Goal: Information Seeking & Learning: Learn about a topic

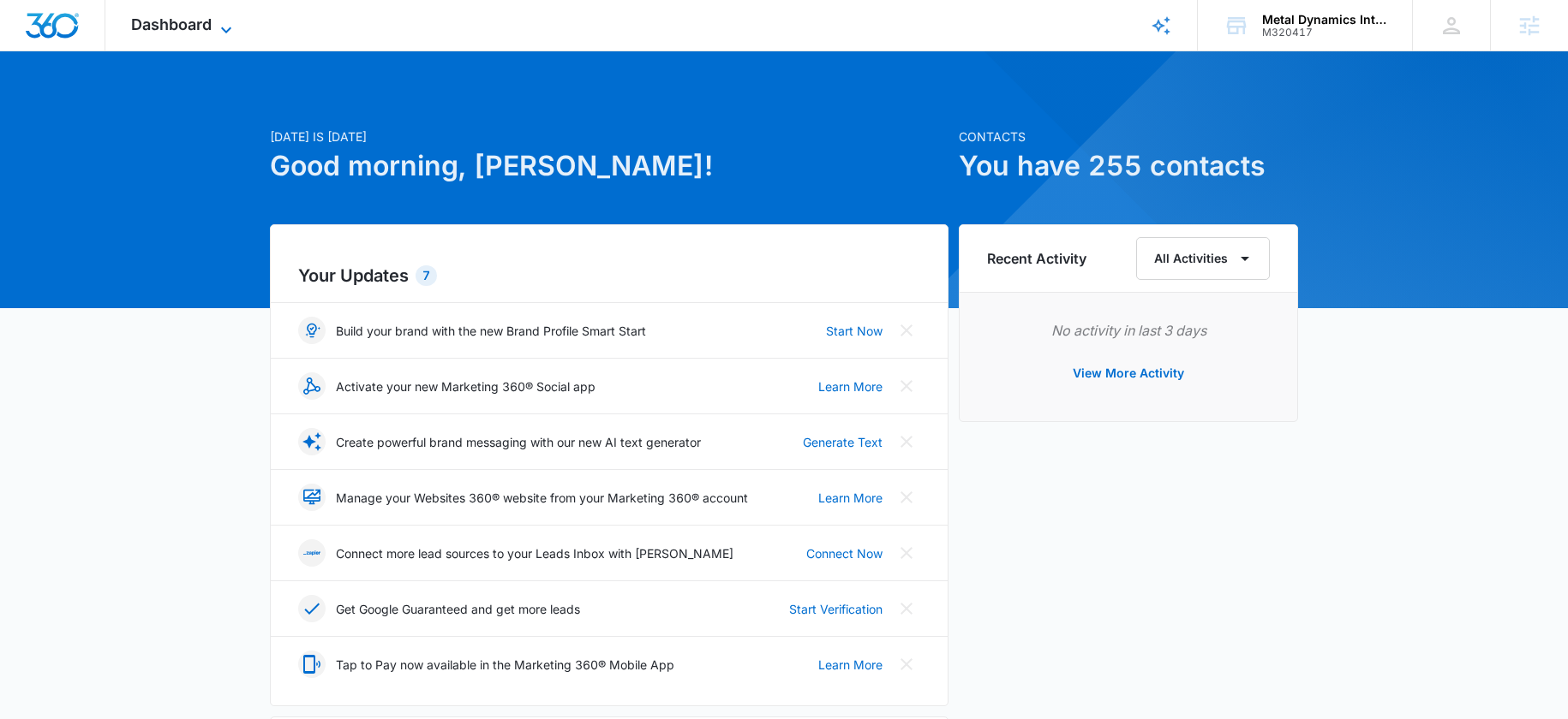
click at [185, 30] on span "Dashboard" at bounding box center [171, 24] width 80 height 18
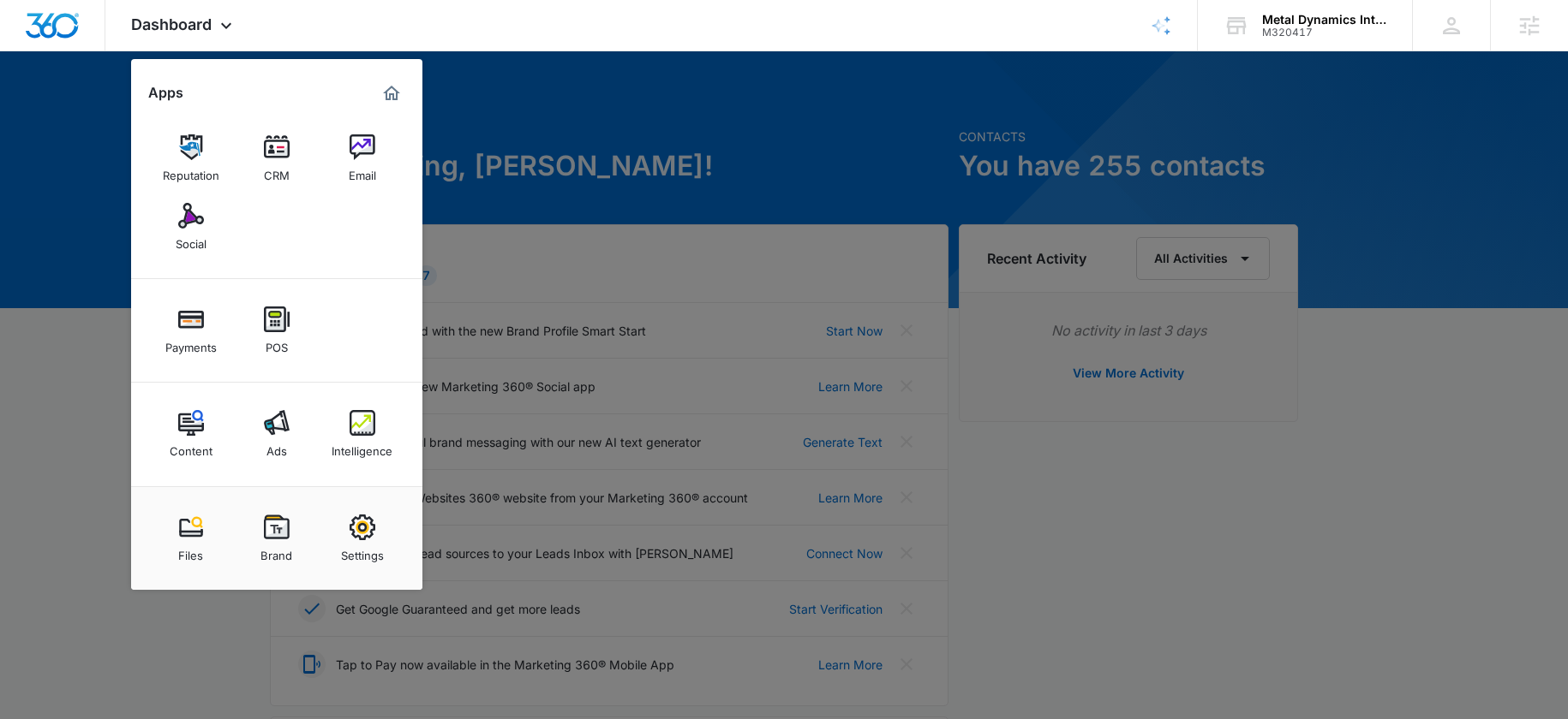
drag, startPoint x: 267, startPoint y: 540, endPoint x: 270, endPoint y: 531, distance: 9.5
click at [267, 540] on img at bounding box center [277, 527] width 25 height 25
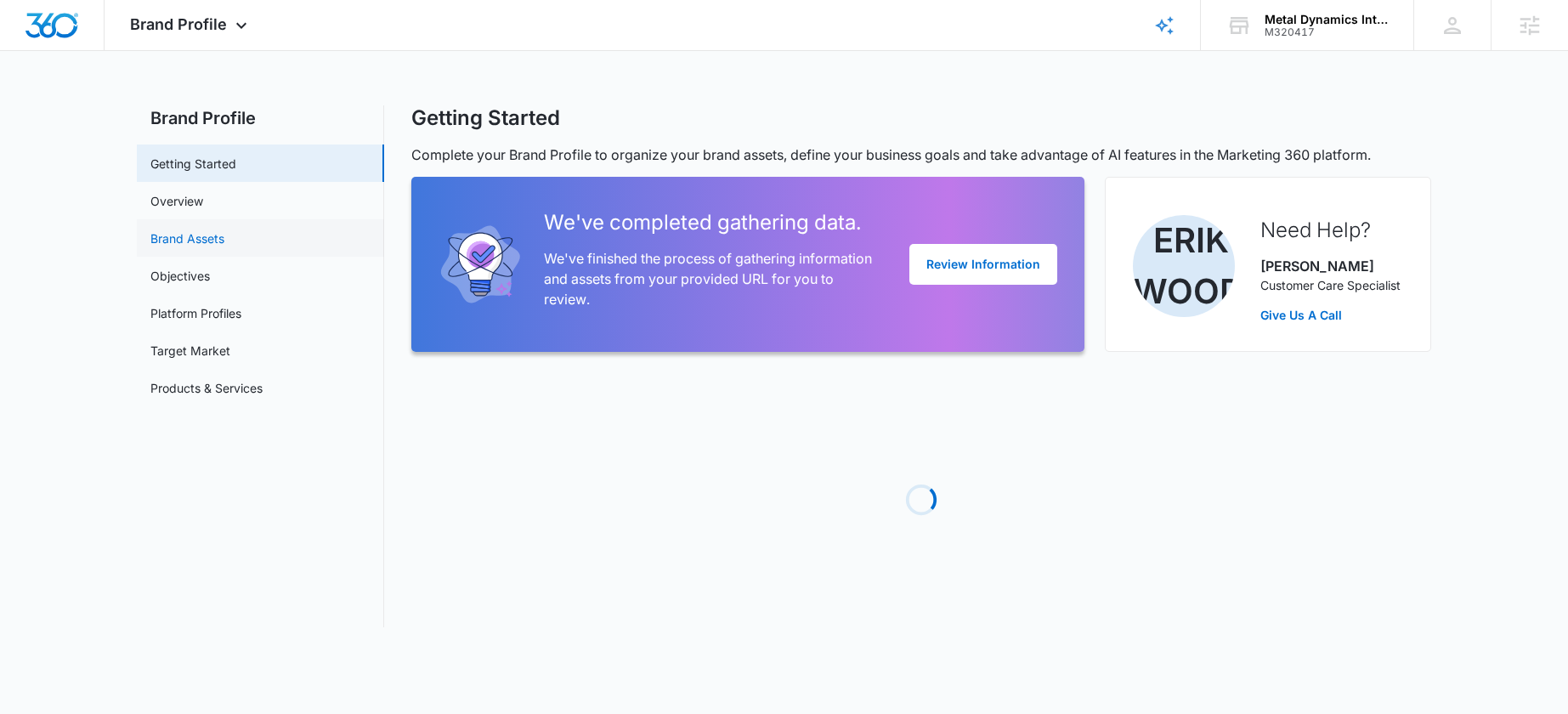
click at [151, 230] on link "Brand Assets" at bounding box center [187, 238] width 74 height 18
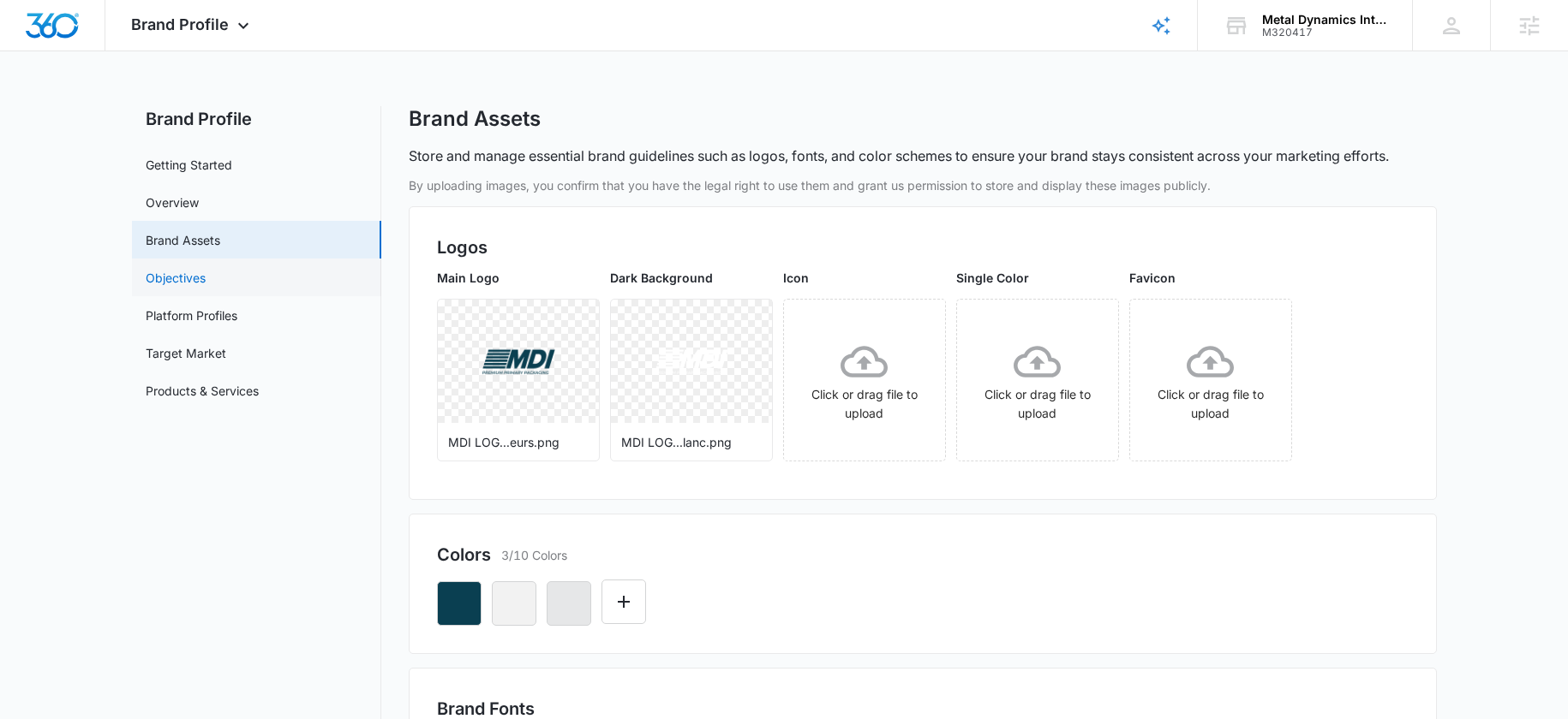
click at [194, 282] on link "Objectives" at bounding box center [176, 277] width 60 height 18
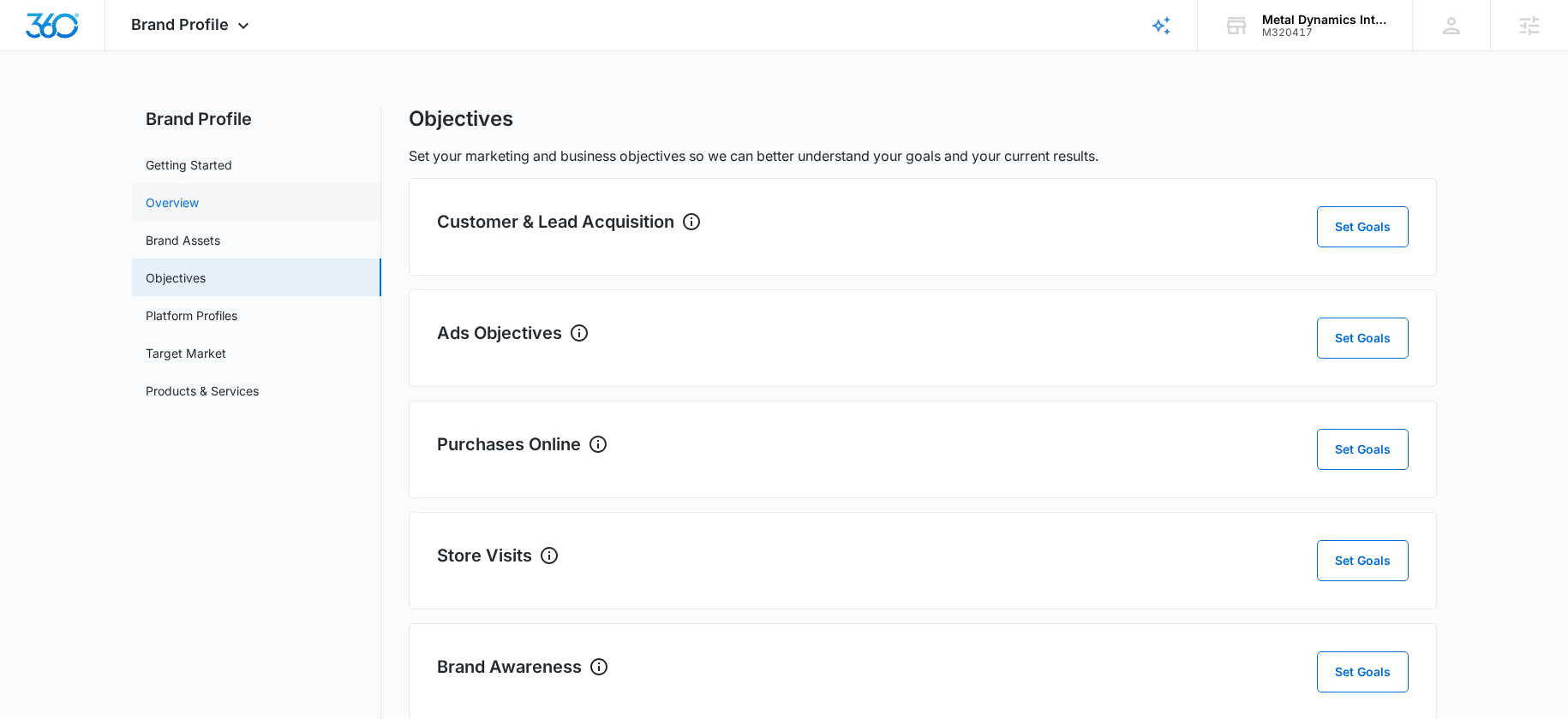
click at [172, 210] on link "Overview" at bounding box center [172, 202] width 53 height 18
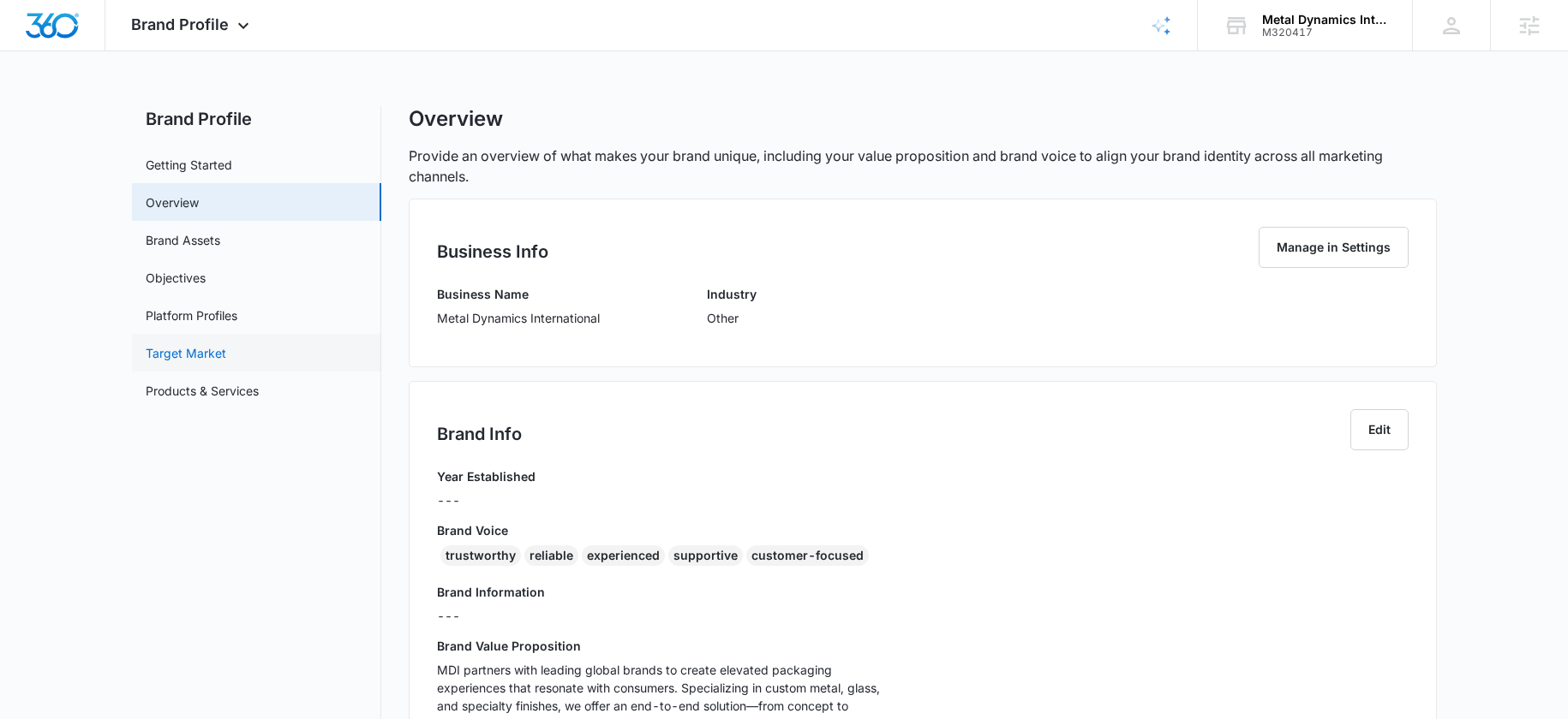
click at [202, 344] on link "Target Market" at bounding box center [185, 353] width 80 height 18
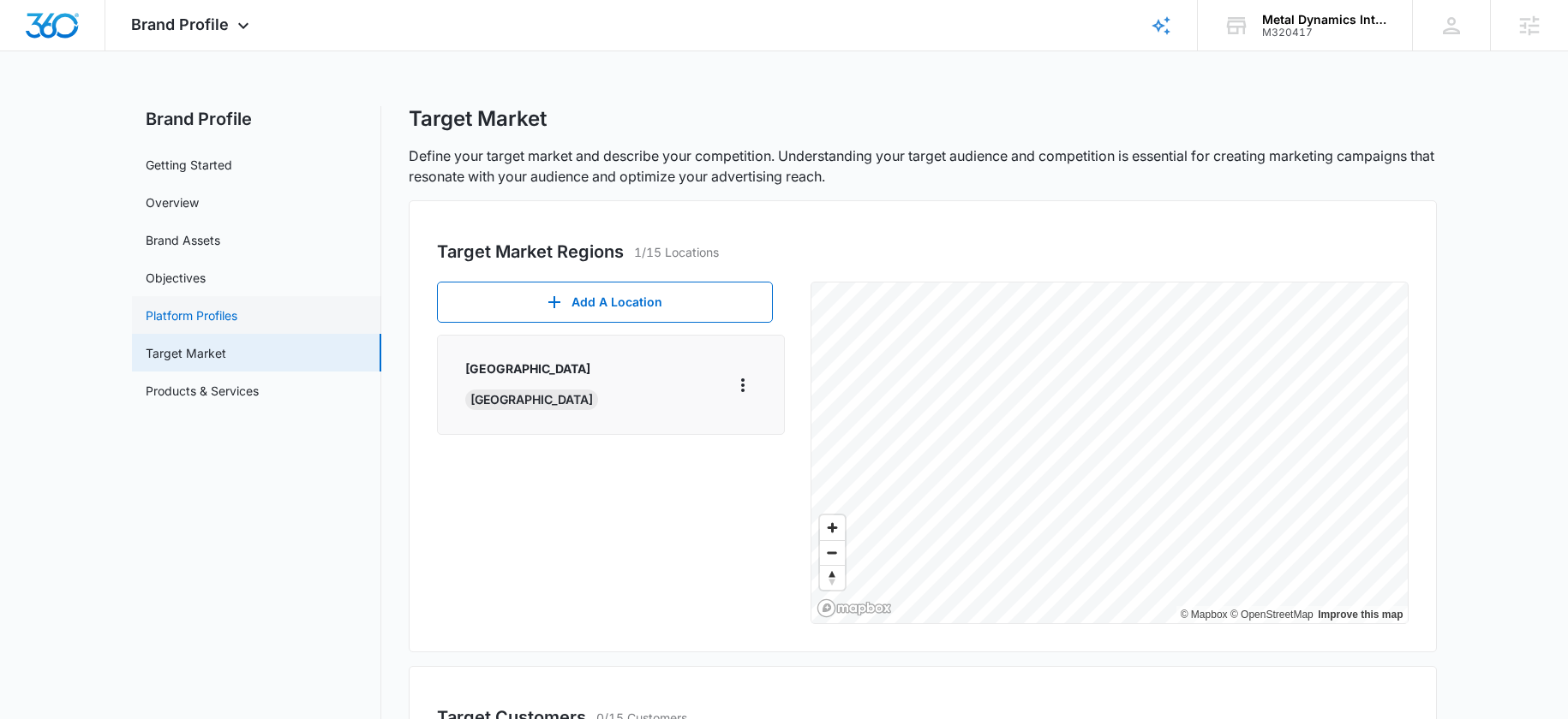
click at [200, 320] on link "Platform Profiles" at bounding box center [191, 315] width 92 height 18
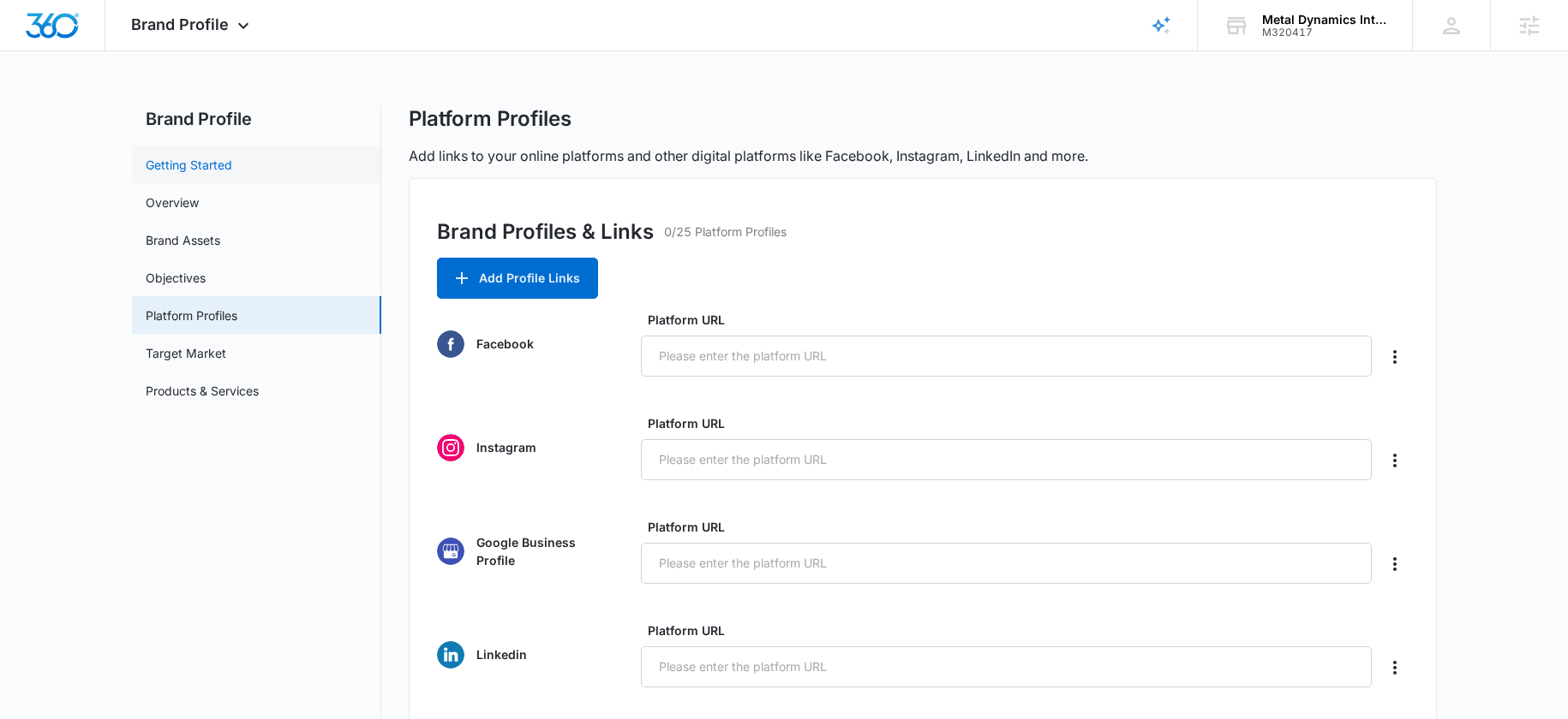
click at [191, 156] on link "Getting Started" at bounding box center [189, 164] width 87 height 18
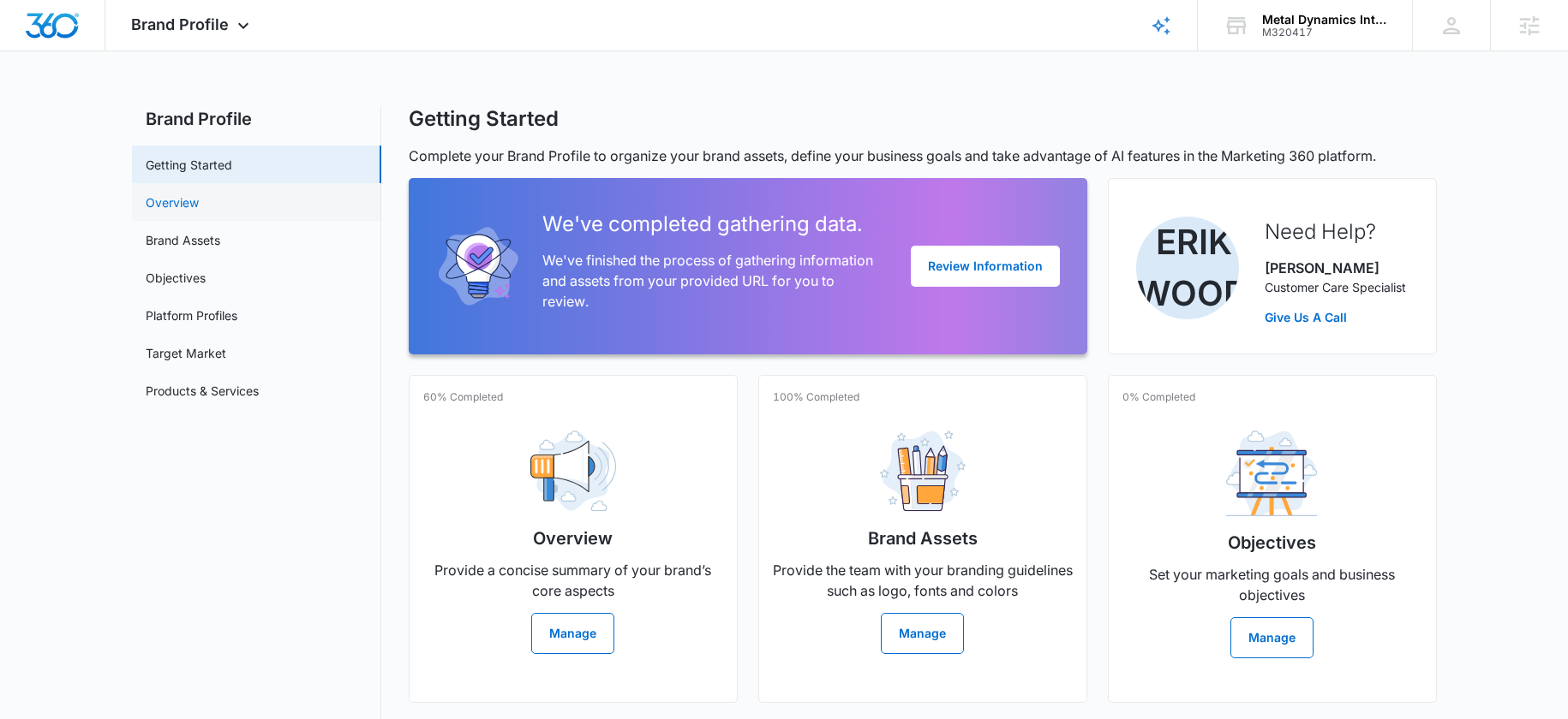
click at [151, 209] on link "Overview" at bounding box center [172, 202] width 53 height 18
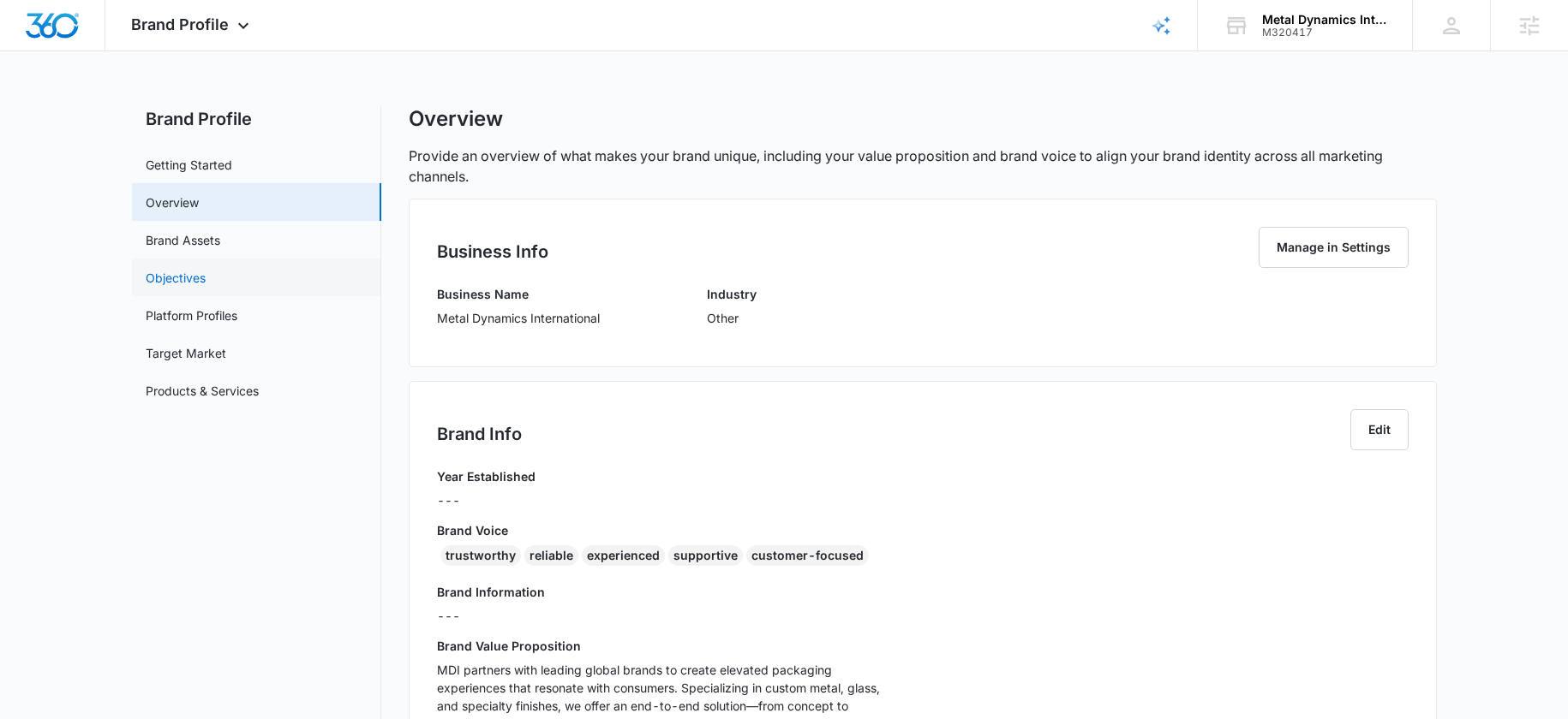
click at [162, 278] on link "Objectives" at bounding box center [176, 277] width 60 height 18
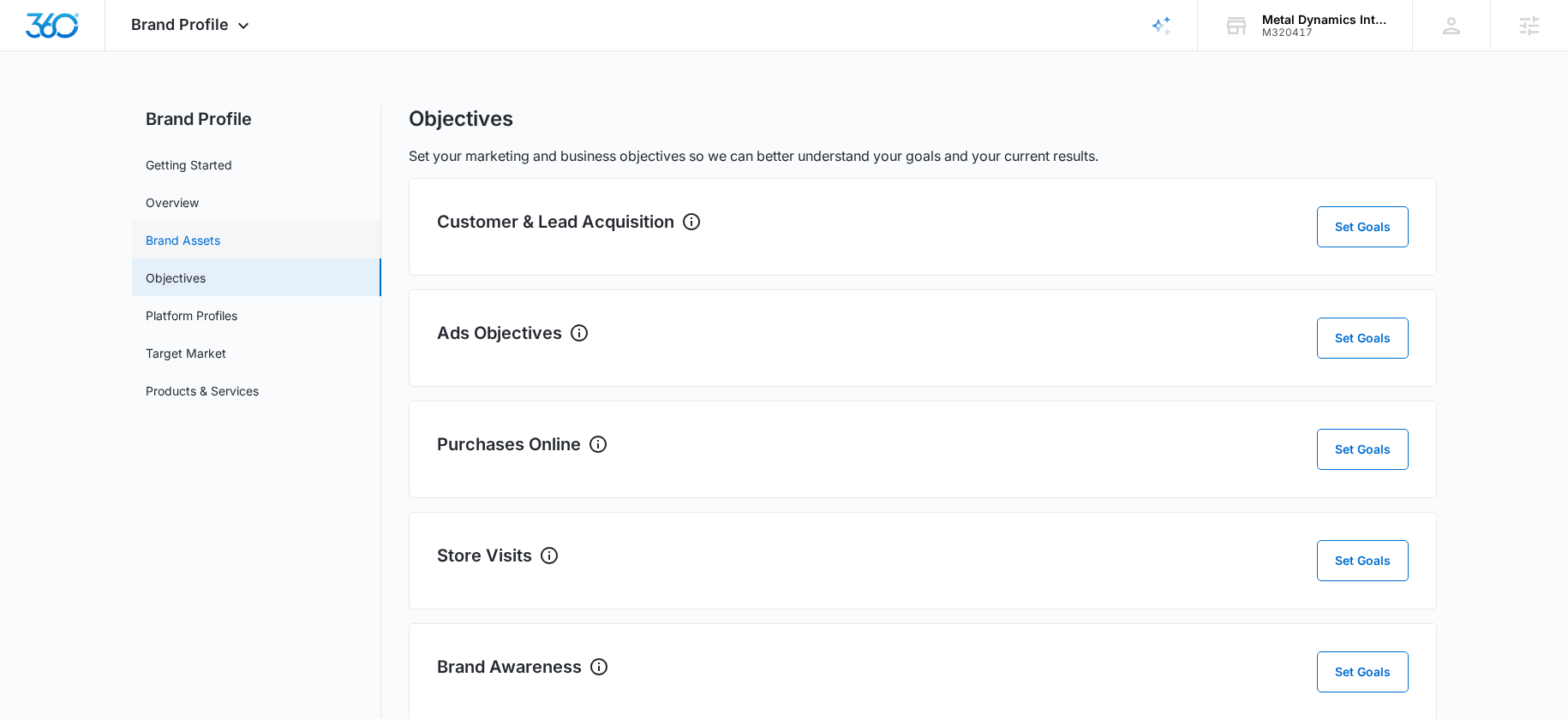
click at [169, 249] on link "Brand Assets" at bounding box center [182, 240] width 75 height 18
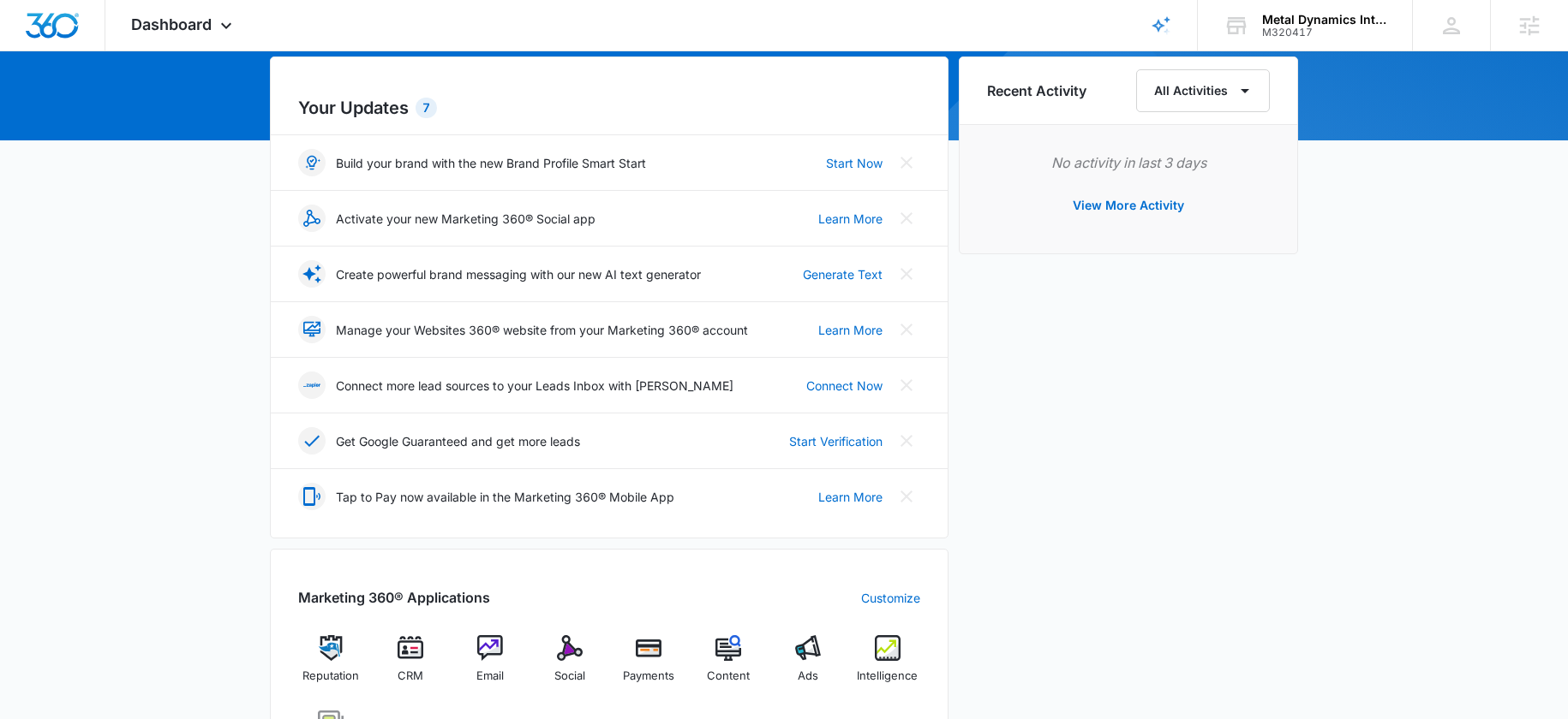
scroll to position [354, 0]
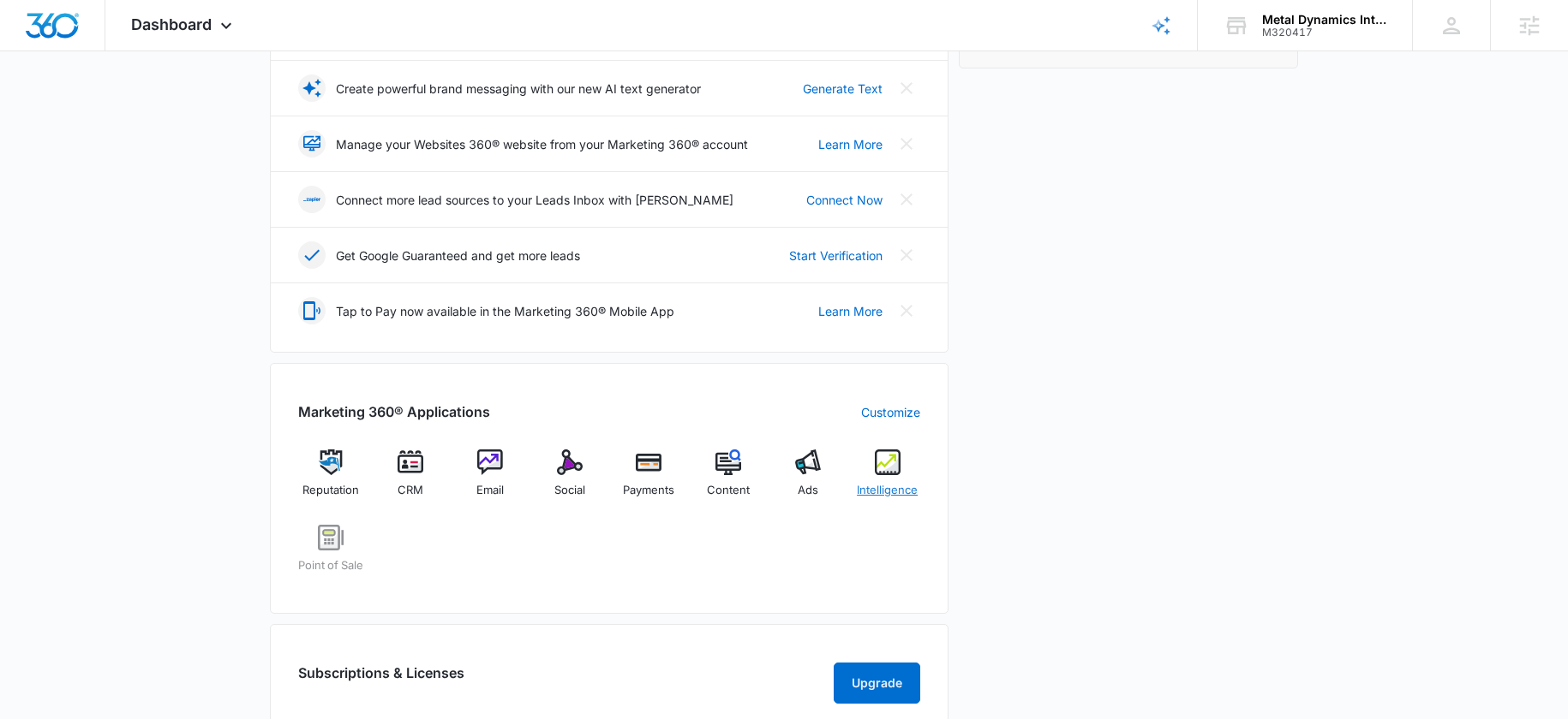
click at [857, 460] on div "Intelligence" at bounding box center [887, 479] width 66 height 61
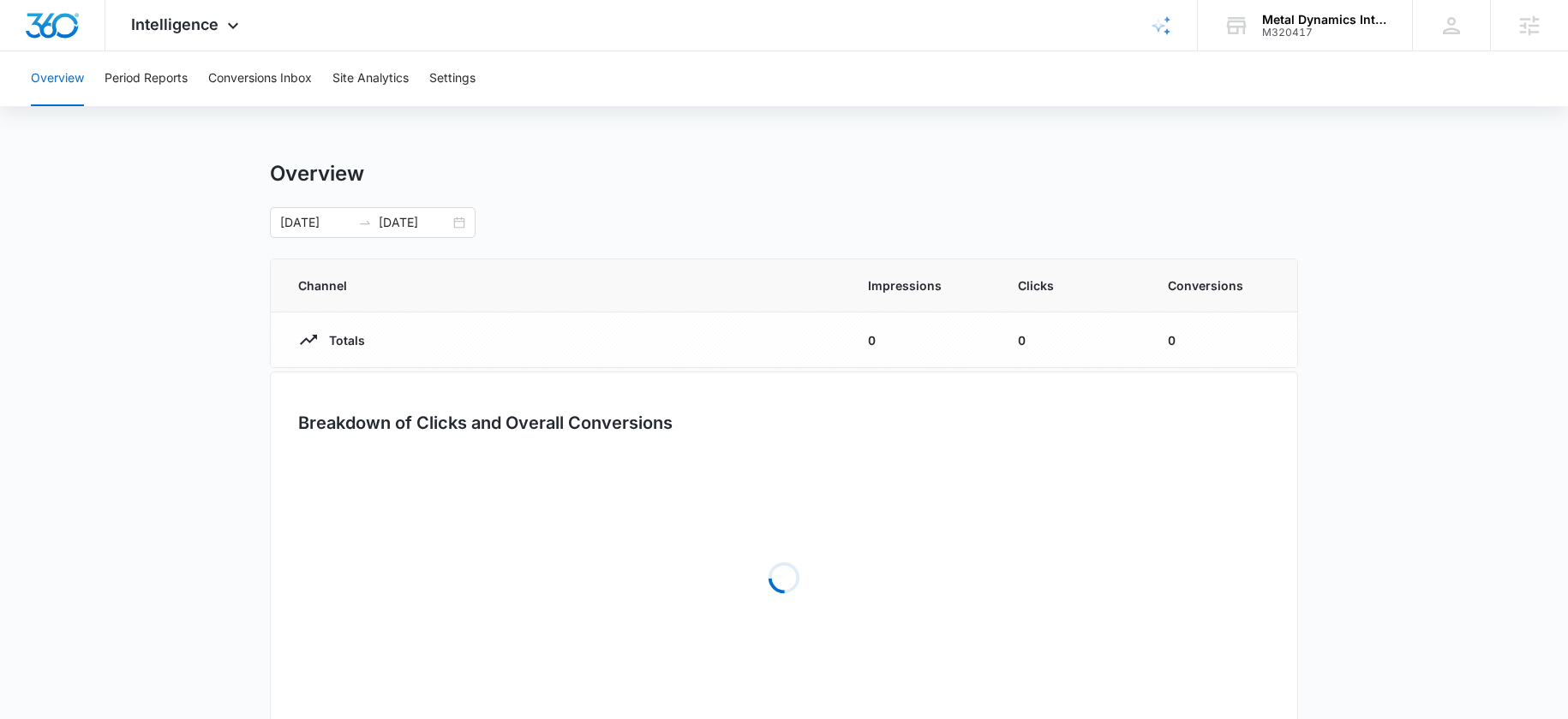
click at [836, 457] on div "Loading" at bounding box center [784, 577] width 971 height 257
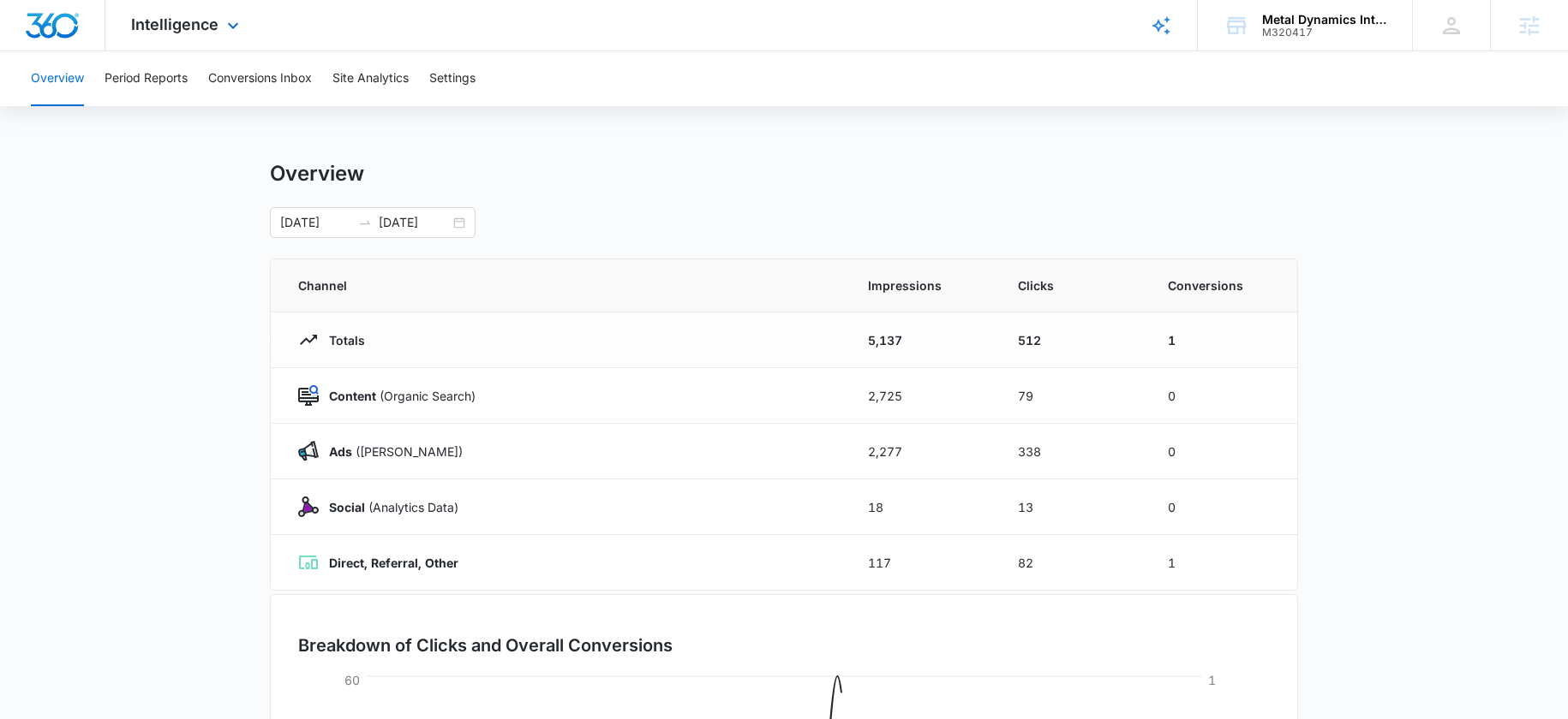
click at [127, 34] on div "Intelligence Apps Reputation CRM Email Social Payments POS Content Ads Intellig…" at bounding box center [187, 25] width 163 height 51
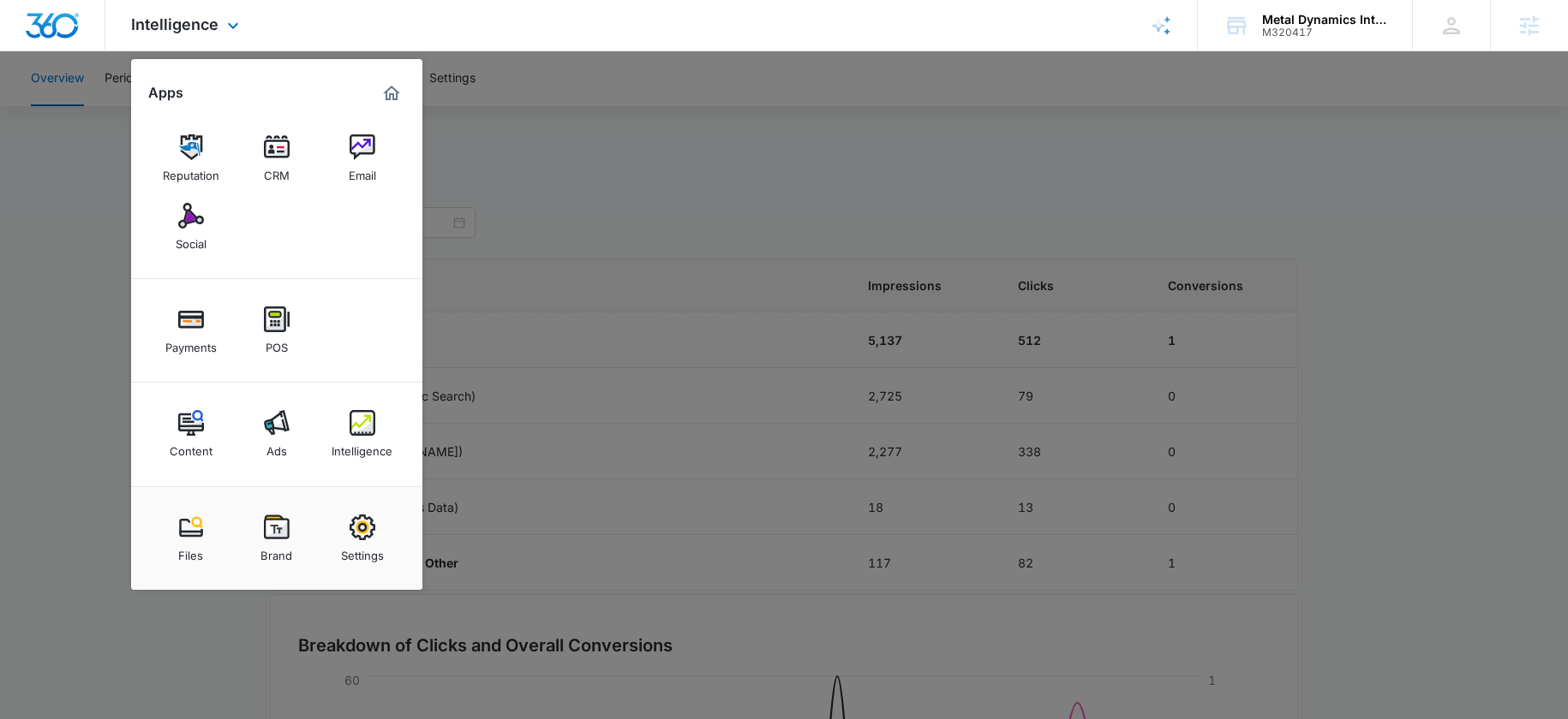
click at [229, 422] on div "Content Ads Intelligence" at bounding box center [277, 435] width 292 height 104
click at [254, 424] on link "Ads" at bounding box center [277, 434] width 65 height 65
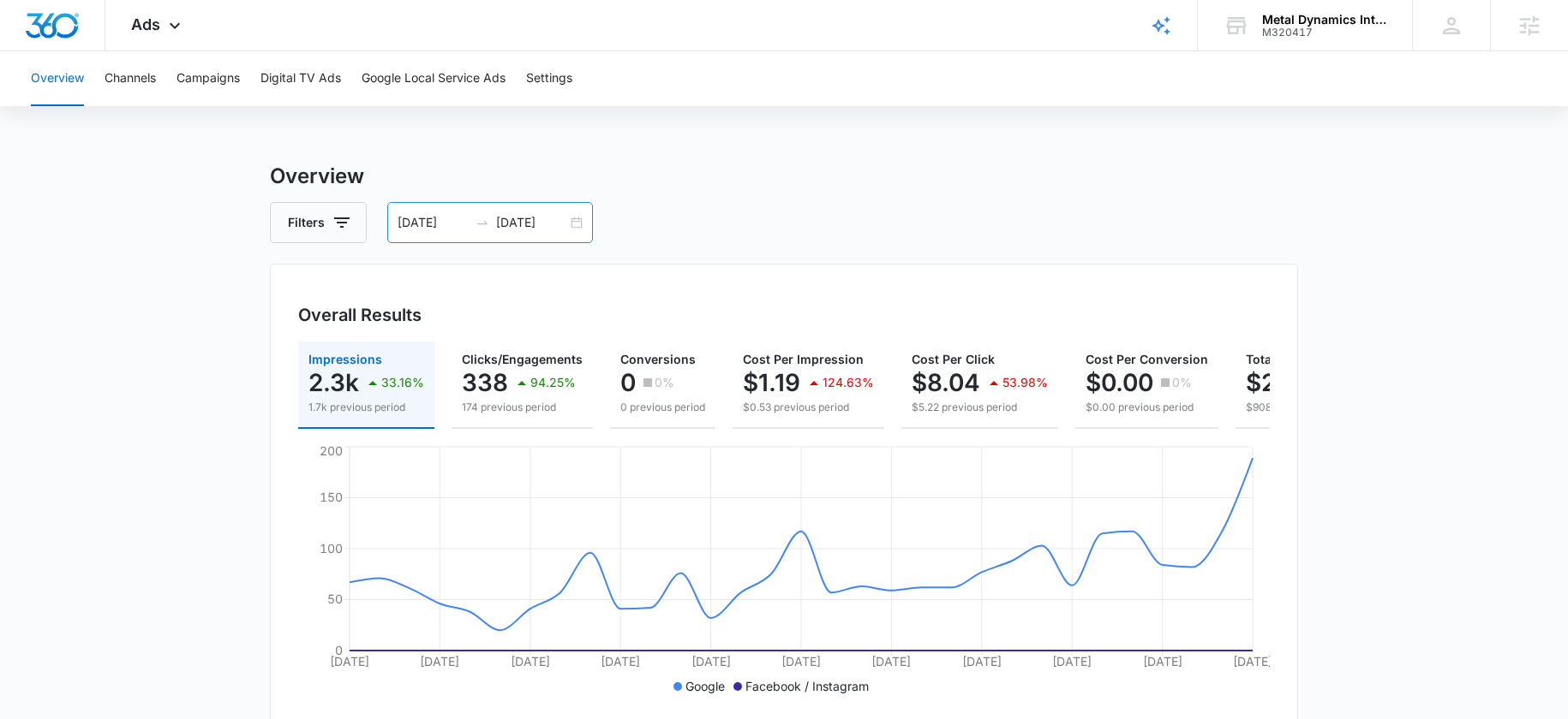
click at [553, 240] on div "08/03/2025 09/02/2025" at bounding box center [490, 223] width 206 height 42
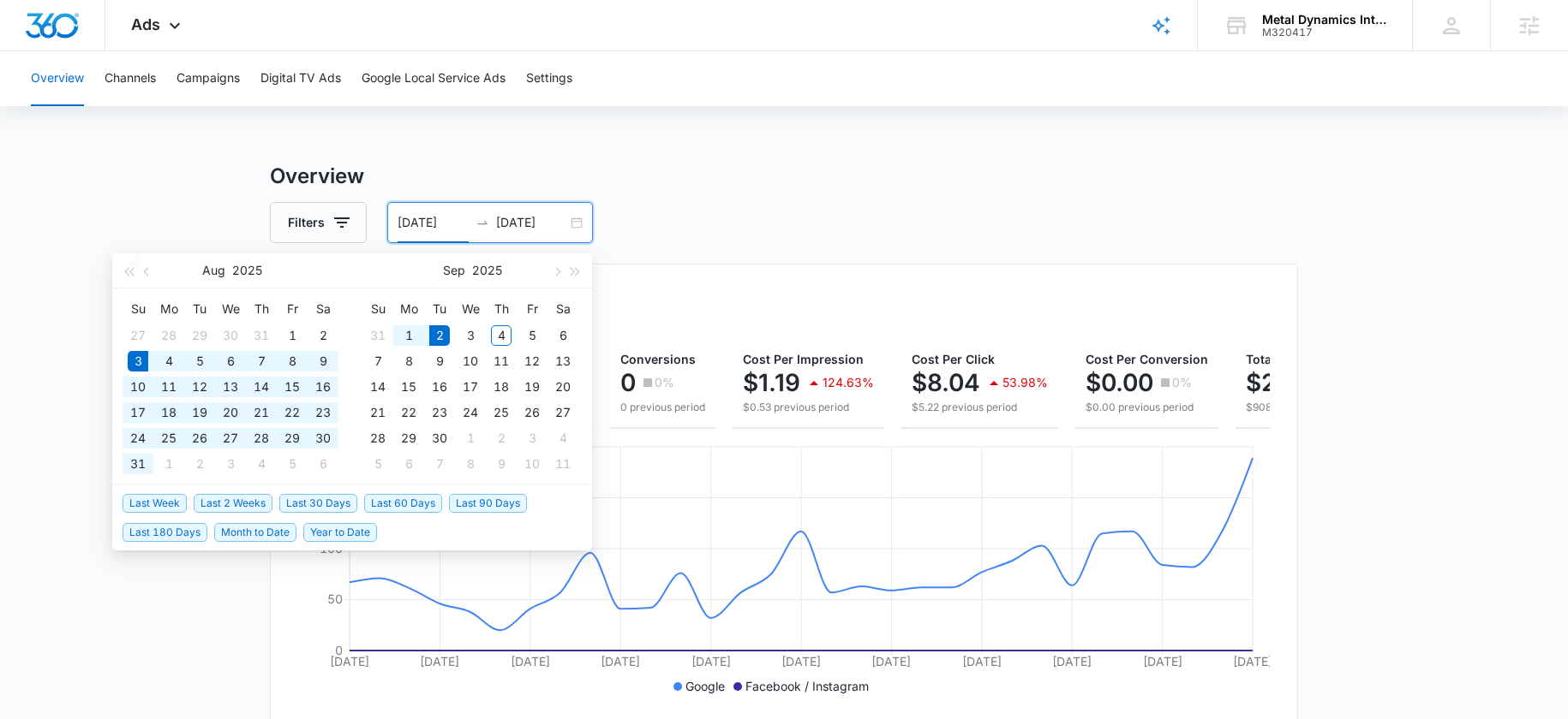
click at [751, 240] on div "Filters 08/03/2025 09/02/2025" at bounding box center [784, 223] width 1028 height 42
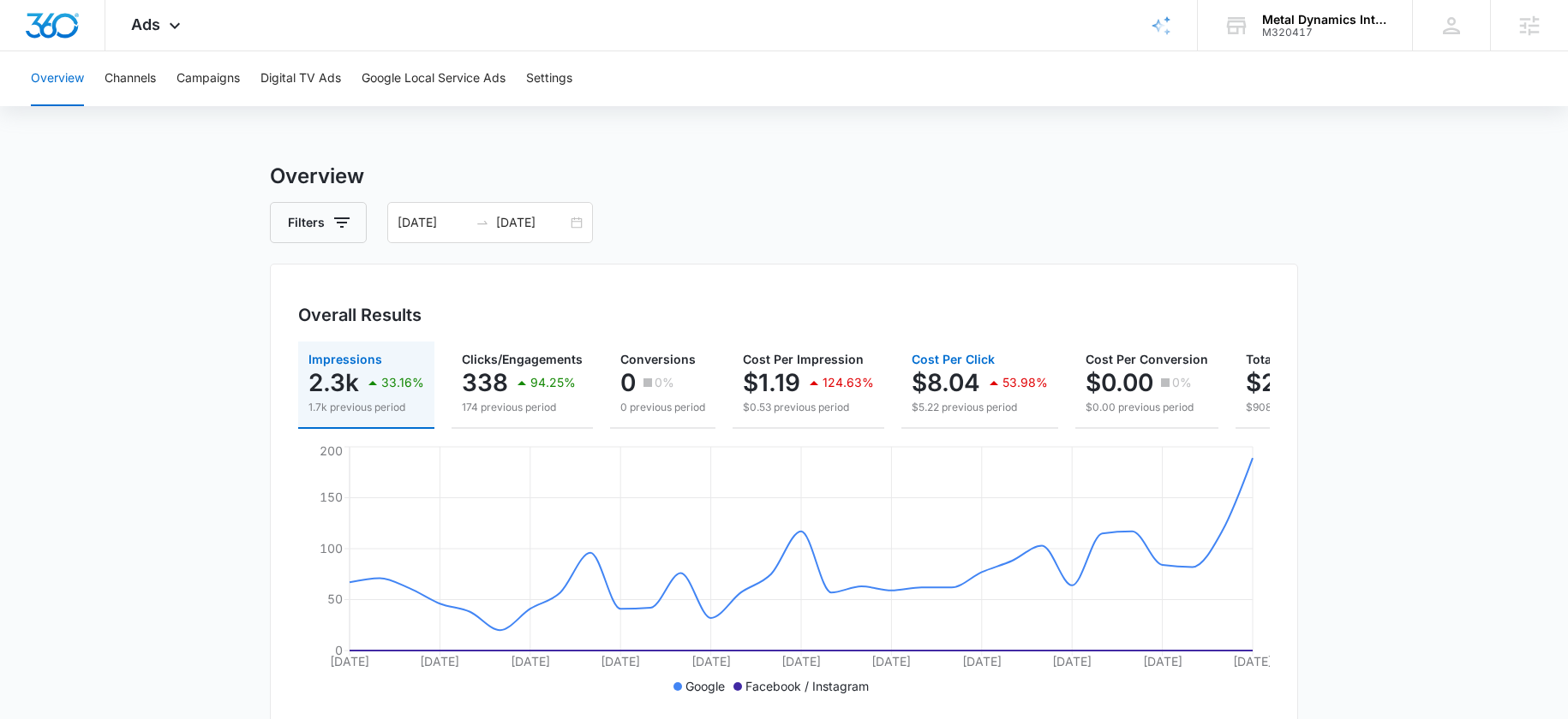
click at [936, 425] on button "Cost Per Click $8.04 53.98% $5.22 previous period" at bounding box center [980, 385] width 157 height 88
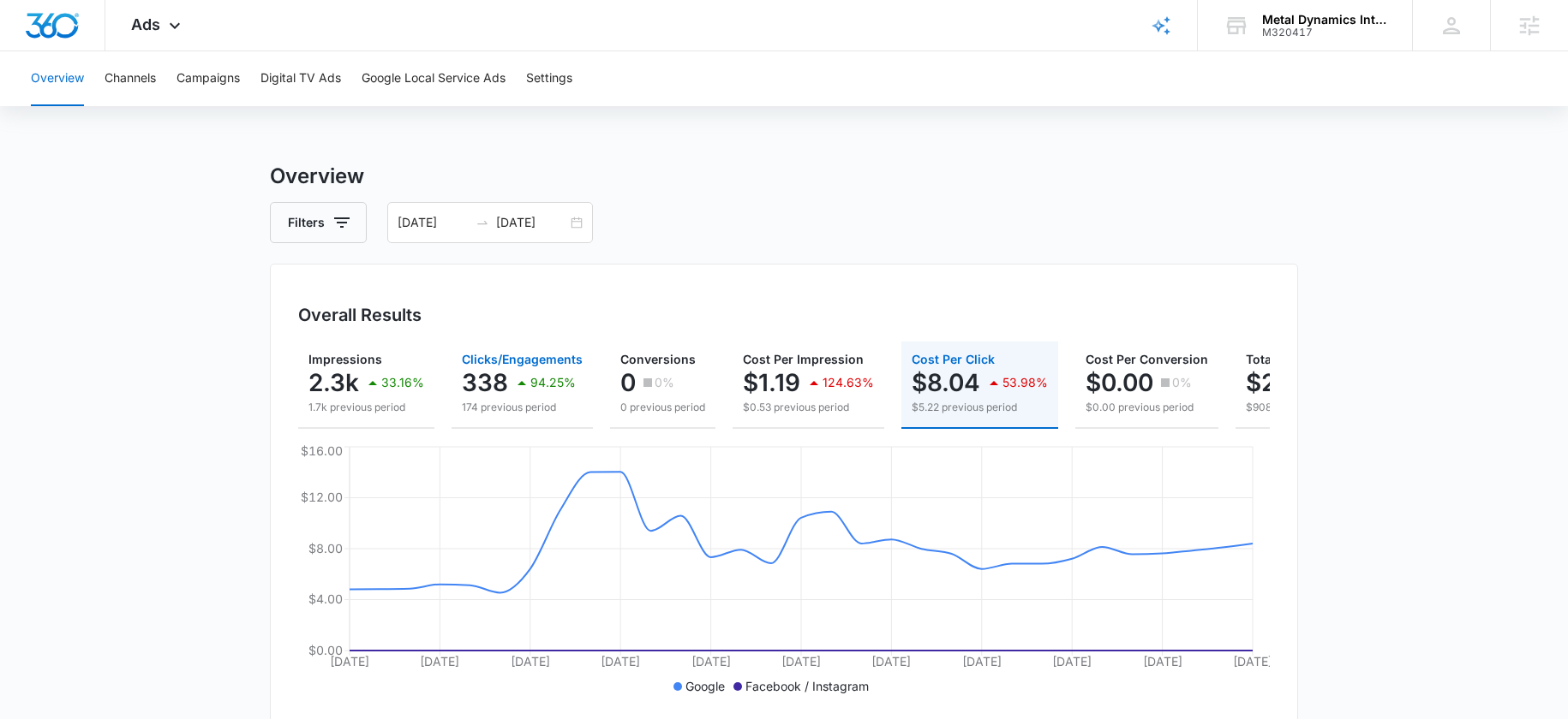
click at [508, 367] on div "338 94.25%" at bounding box center [522, 383] width 121 height 34
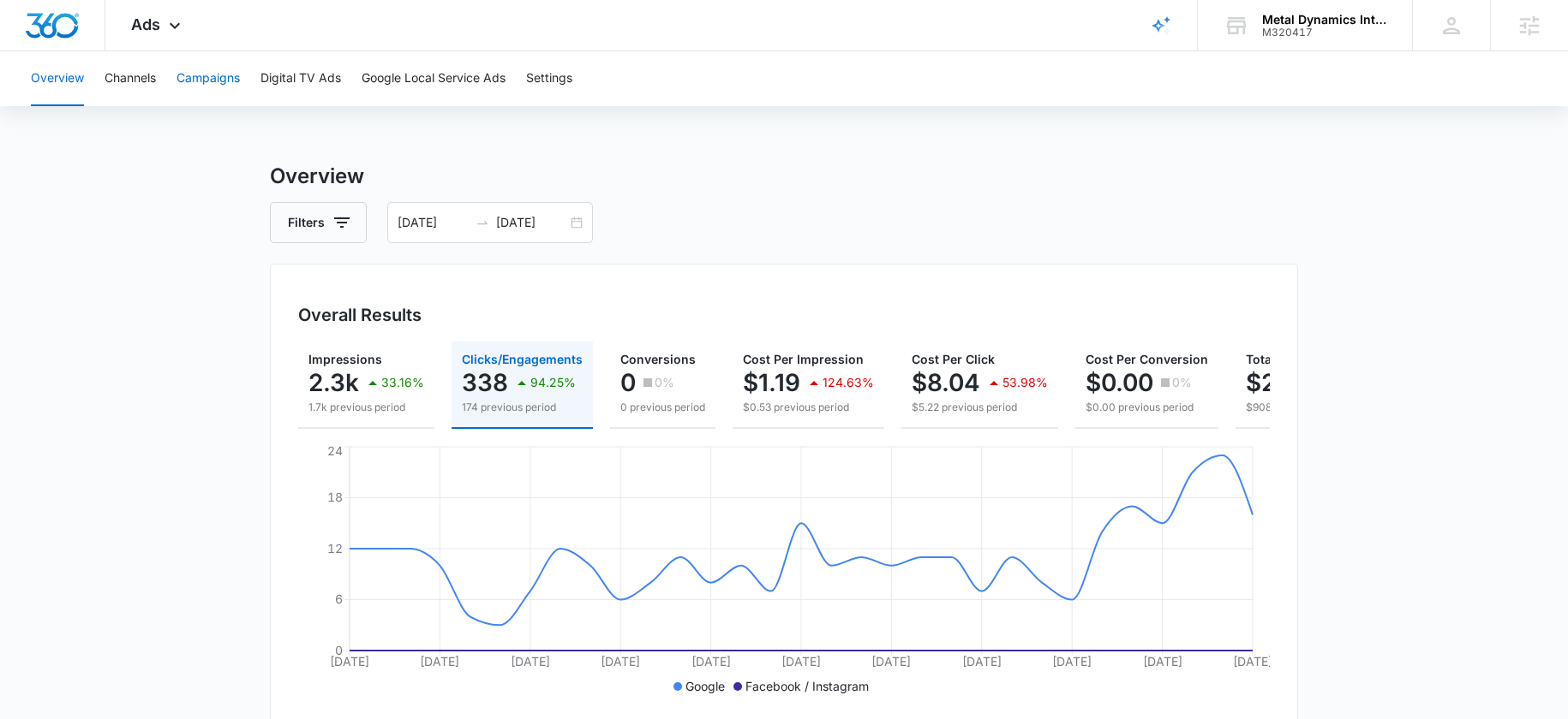
click at [177, 84] on button "Campaigns" at bounding box center [208, 78] width 63 height 55
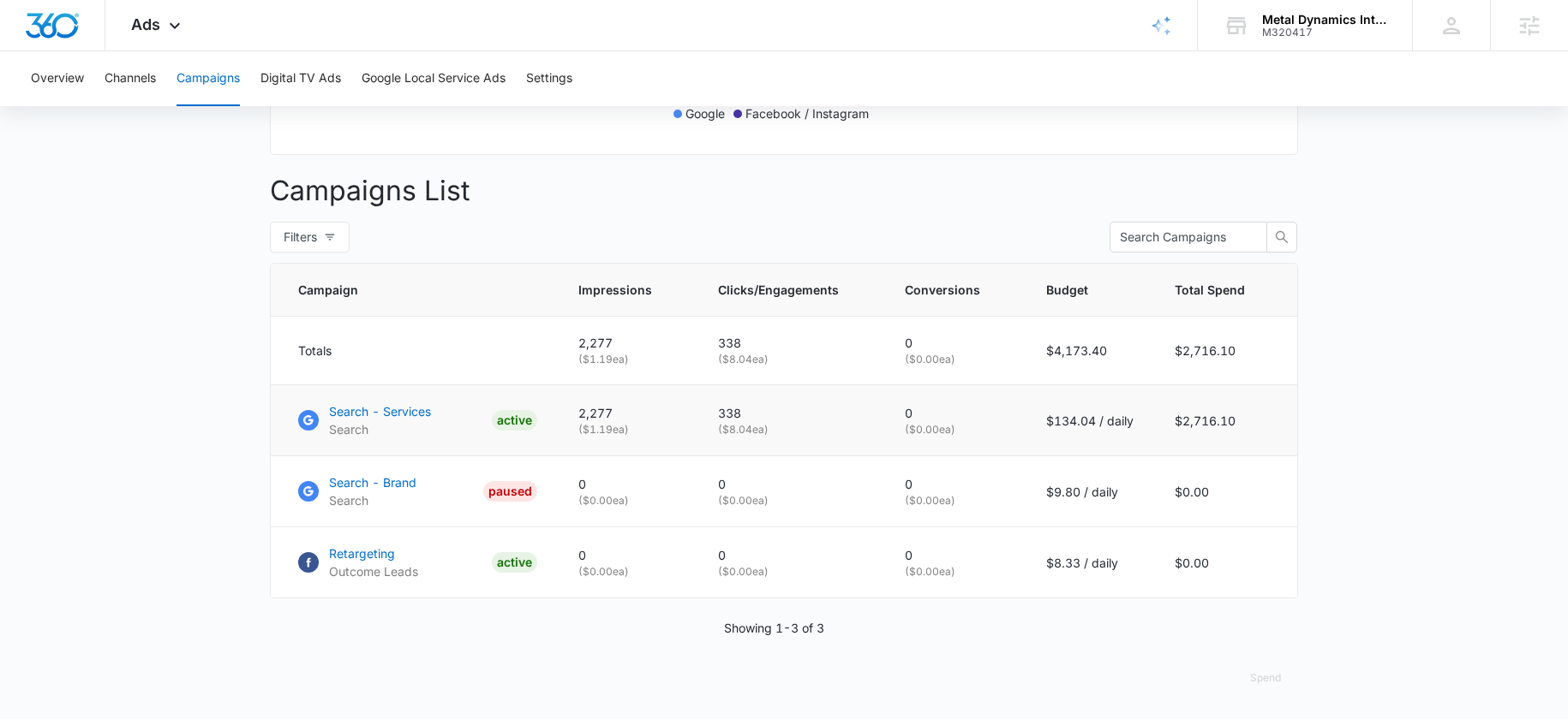
scroll to position [586, 0]
click at [398, 408] on p "Search - Services" at bounding box center [379, 411] width 102 height 18
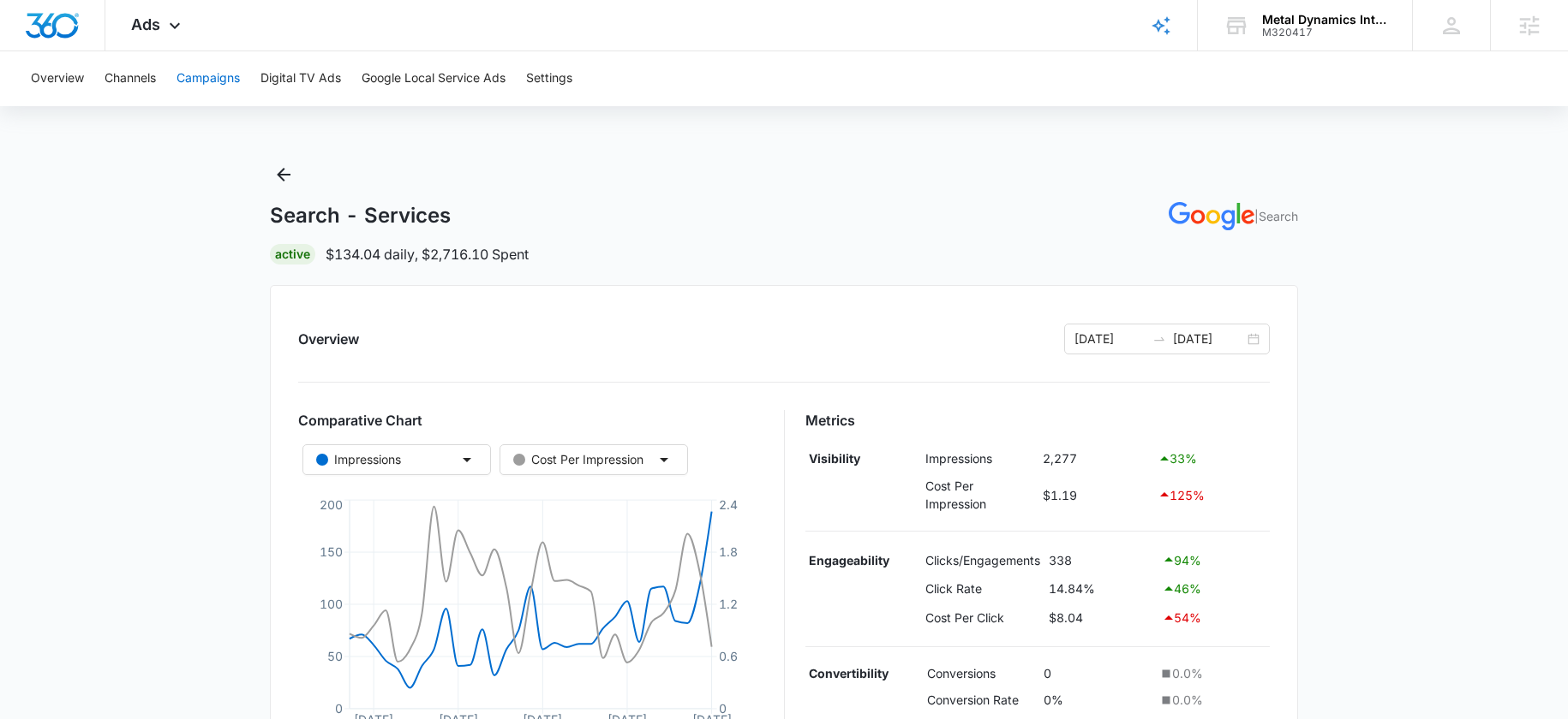
click at [199, 76] on button "Campaigns" at bounding box center [208, 78] width 63 height 55
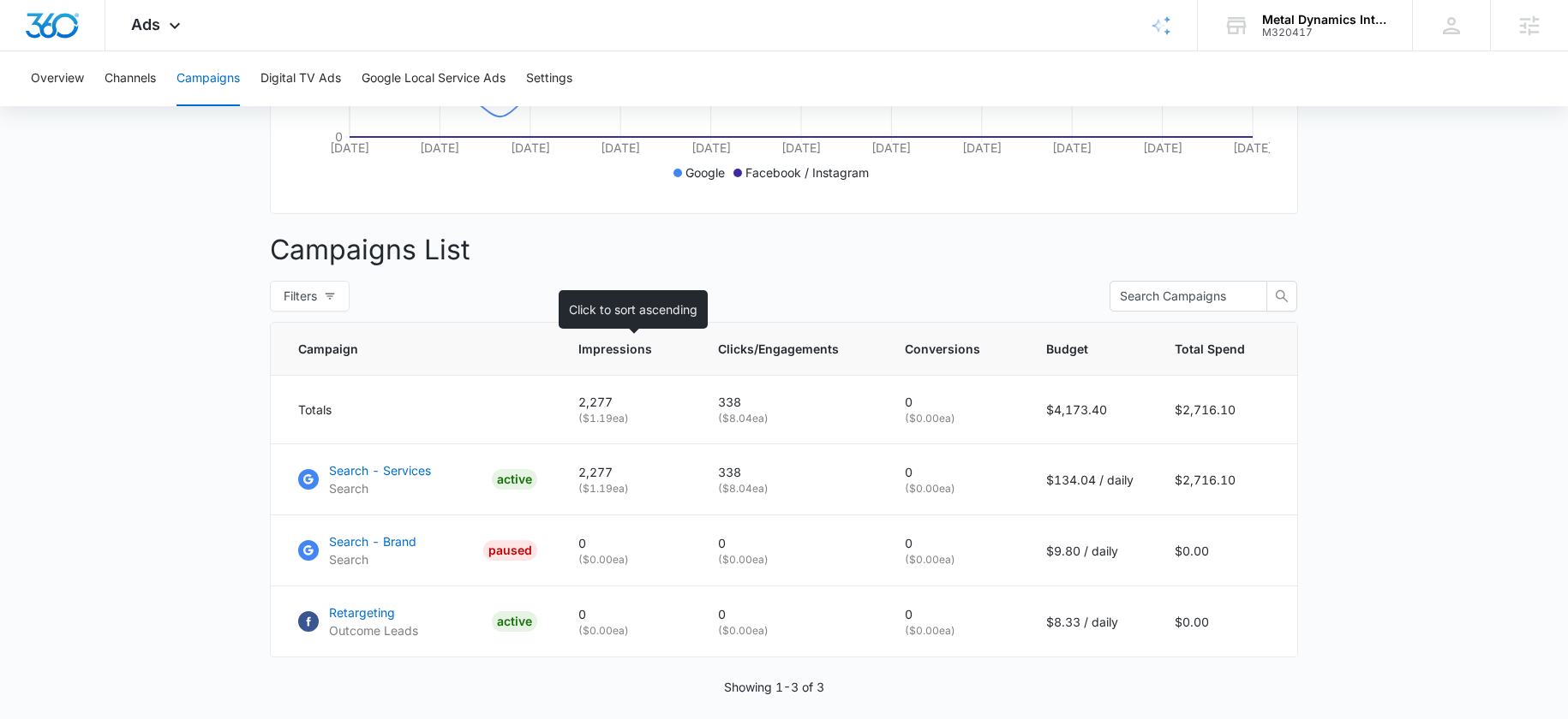
scroll to position [515, 0]
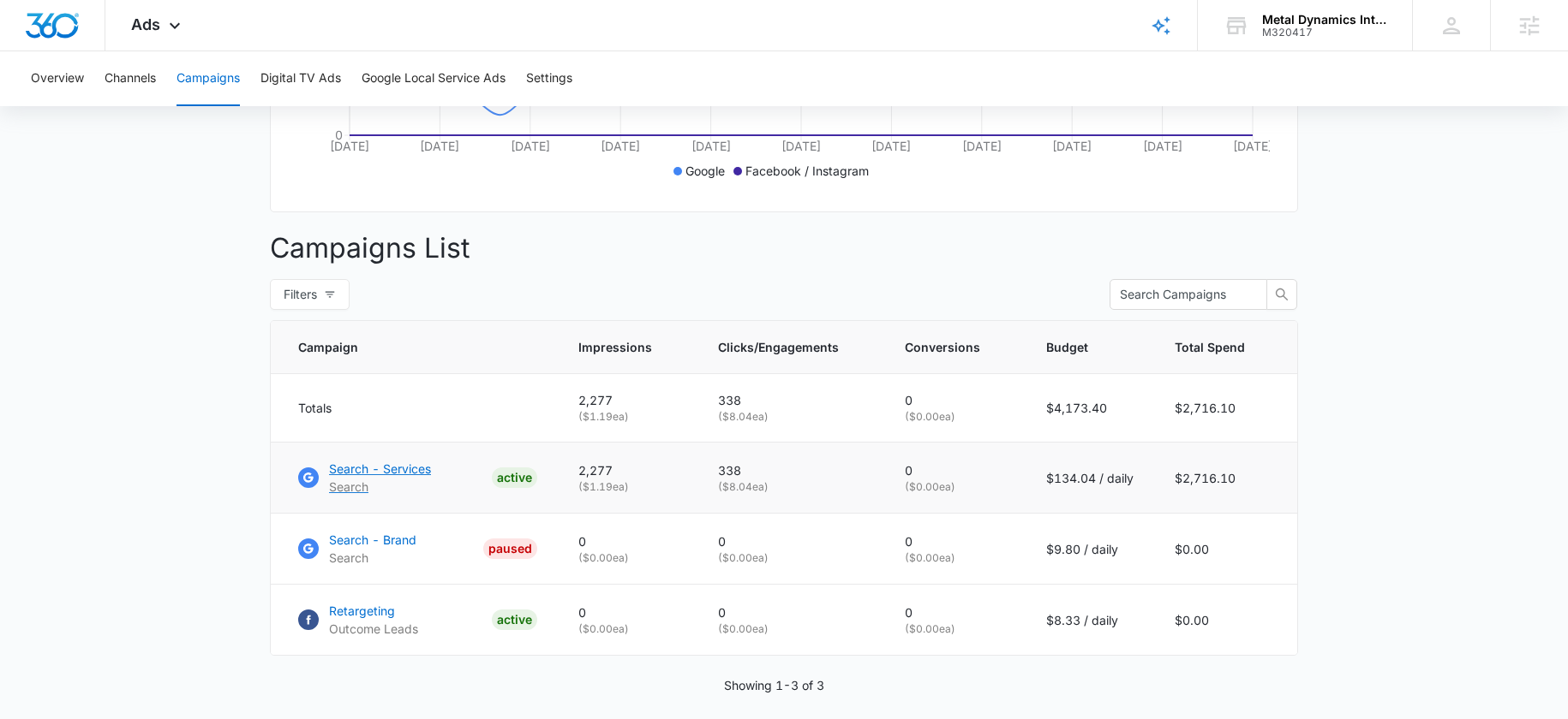
click at [379, 477] on p "Search - Services" at bounding box center [379, 468] width 102 height 18
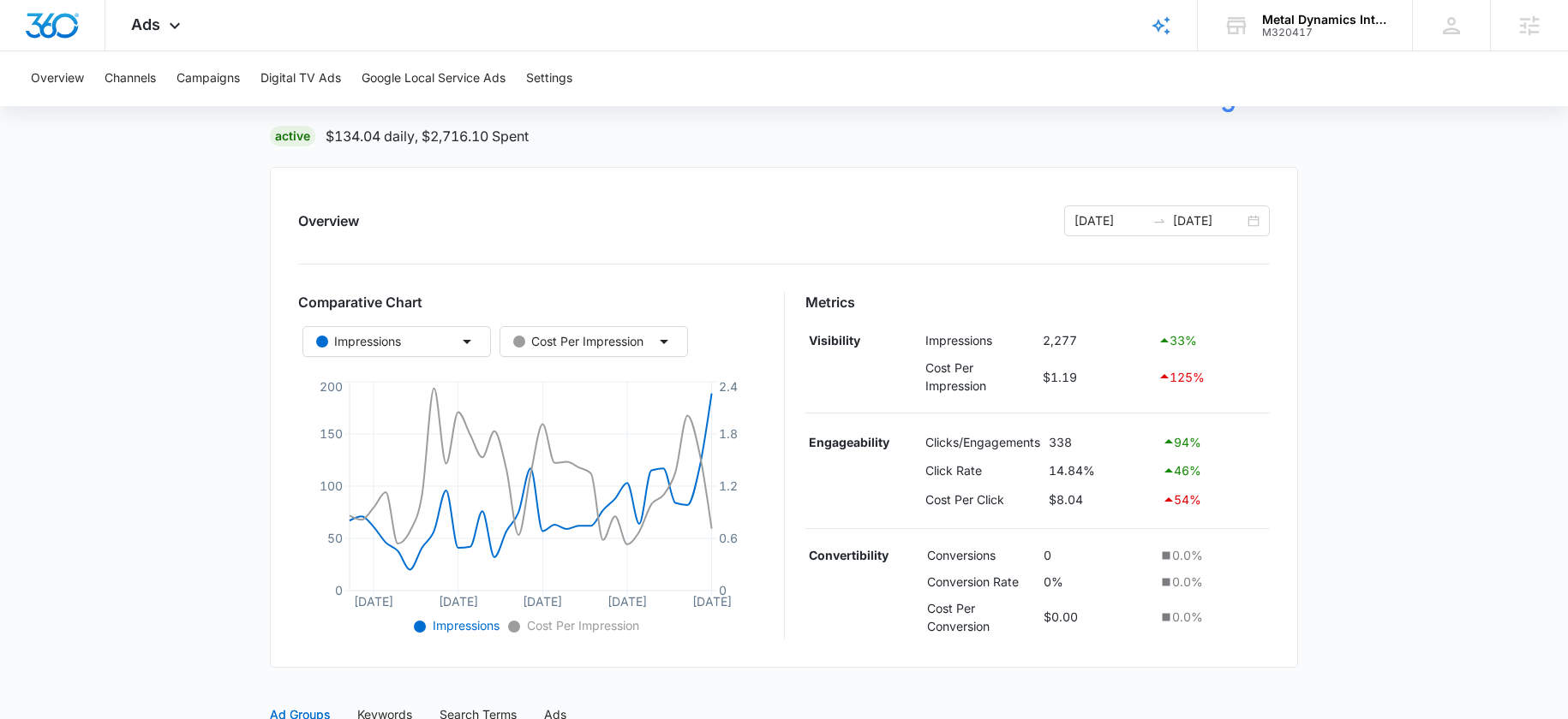
scroll to position [218, 0]
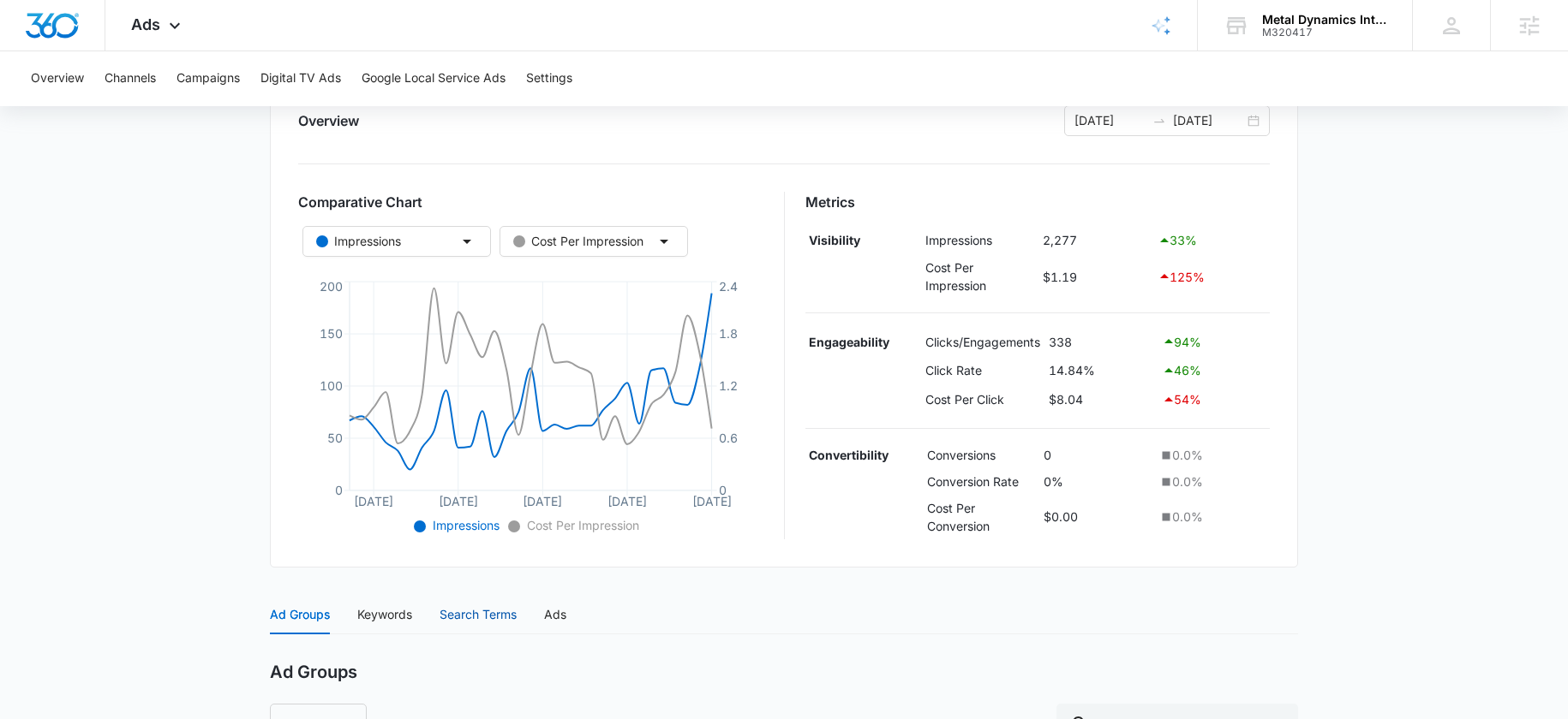
click at [467, 610] on div "Search Terms" at bounding box center [479, 615] width 77 height 19
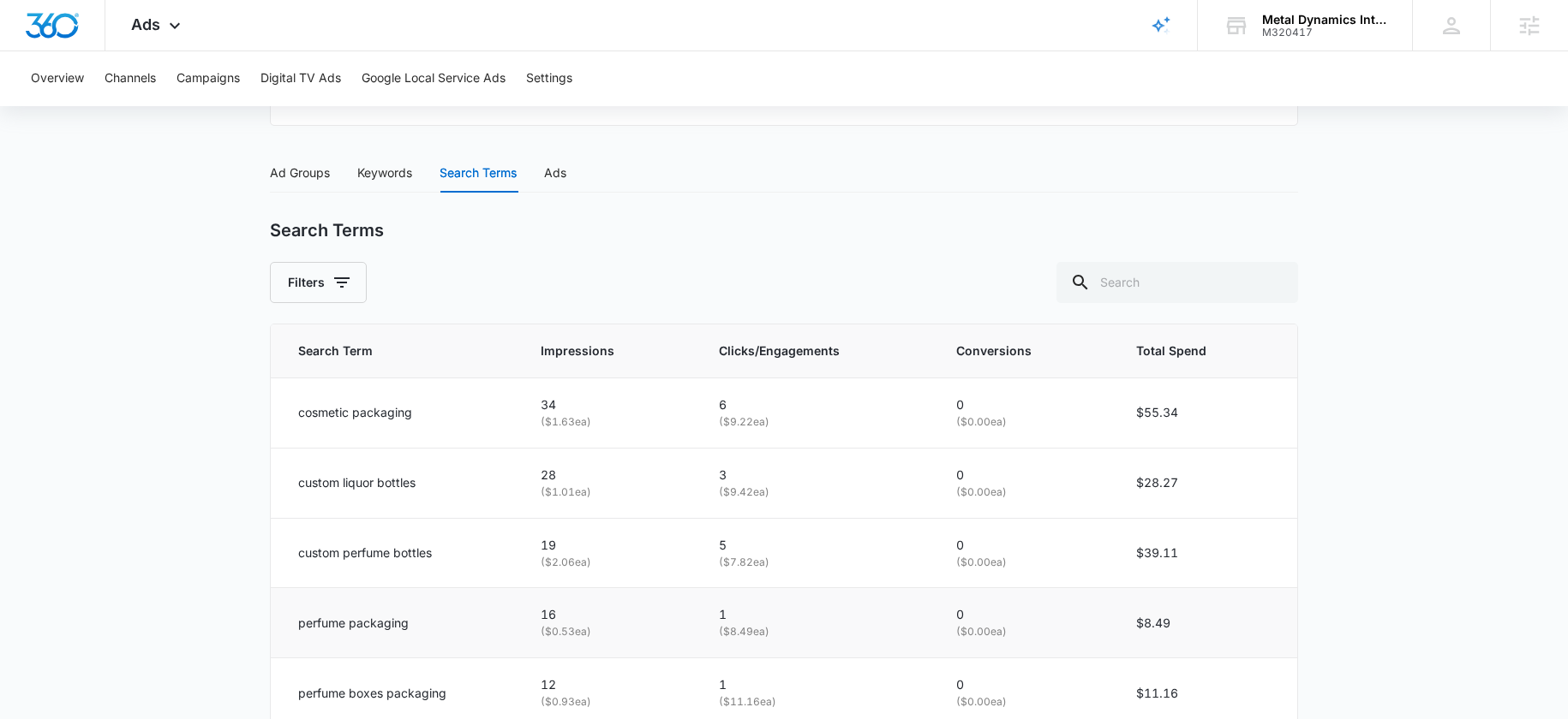
scroll to position [597, 0]
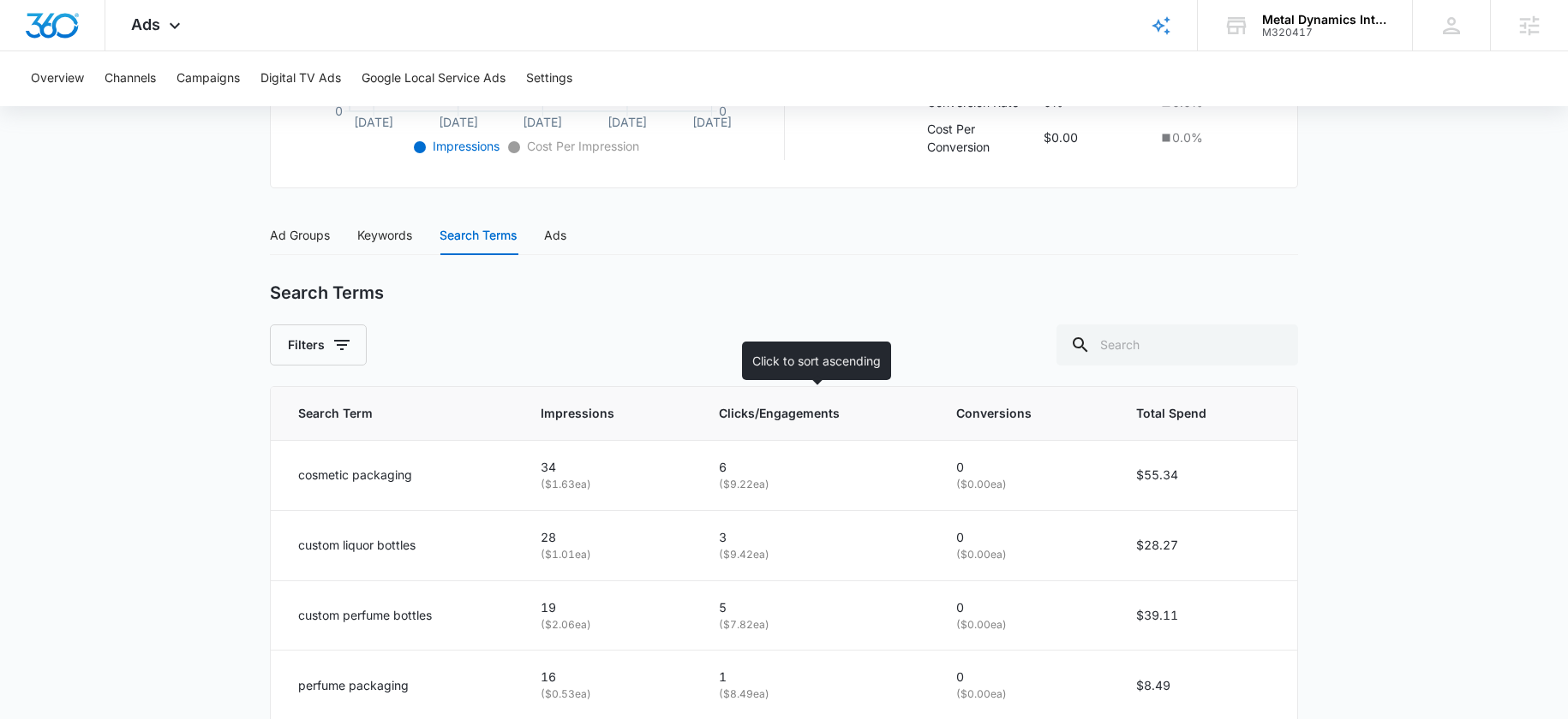
click at [750, 414] on span "Clicks/Engagements" at bounding box center [804, 413] width 172 height 19
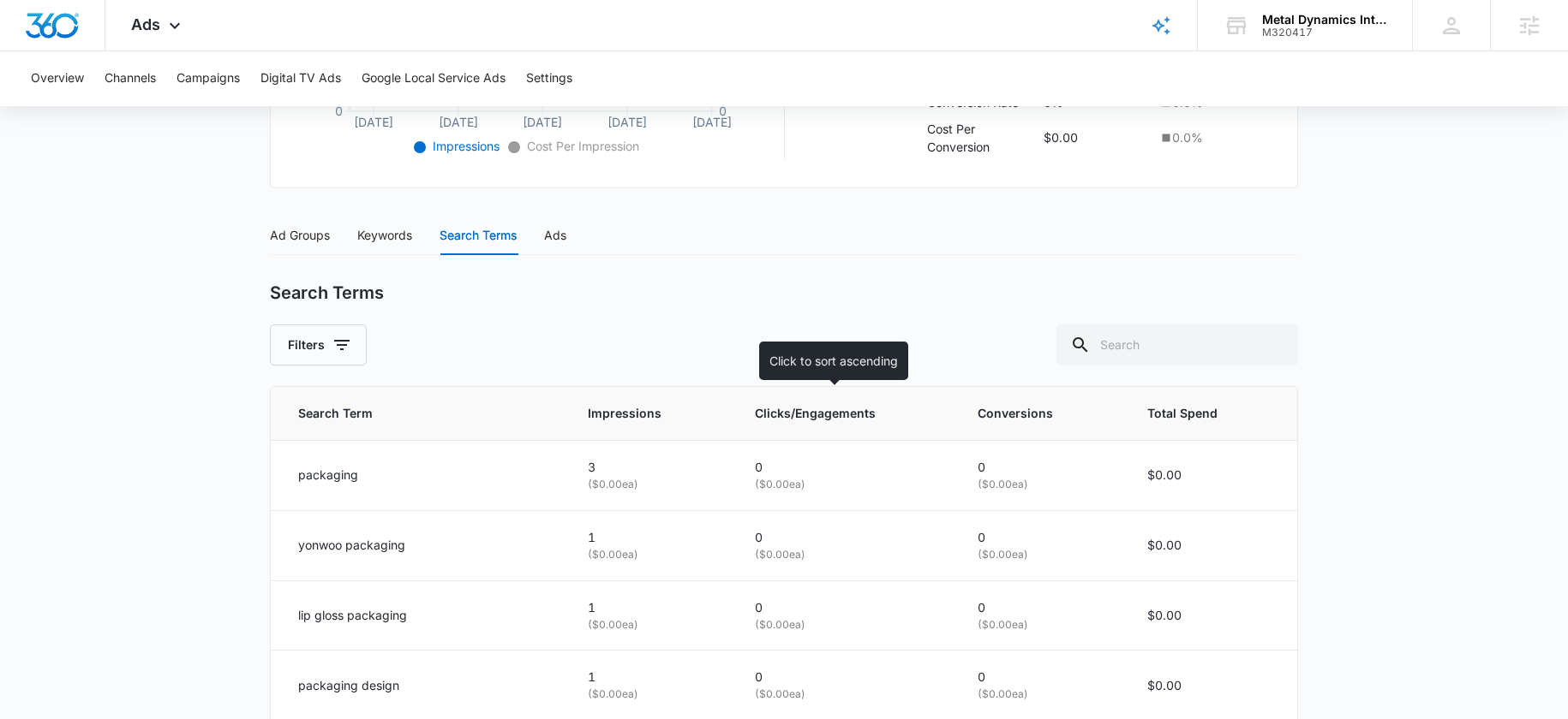
click at [767, 417] on span "Clicks/Engagements" at bounding box center [834, 413] width 157 height 19
click at [766, 418] on span "Clicks/Engagements" at bounding box center [834, 413] width 157 height 19
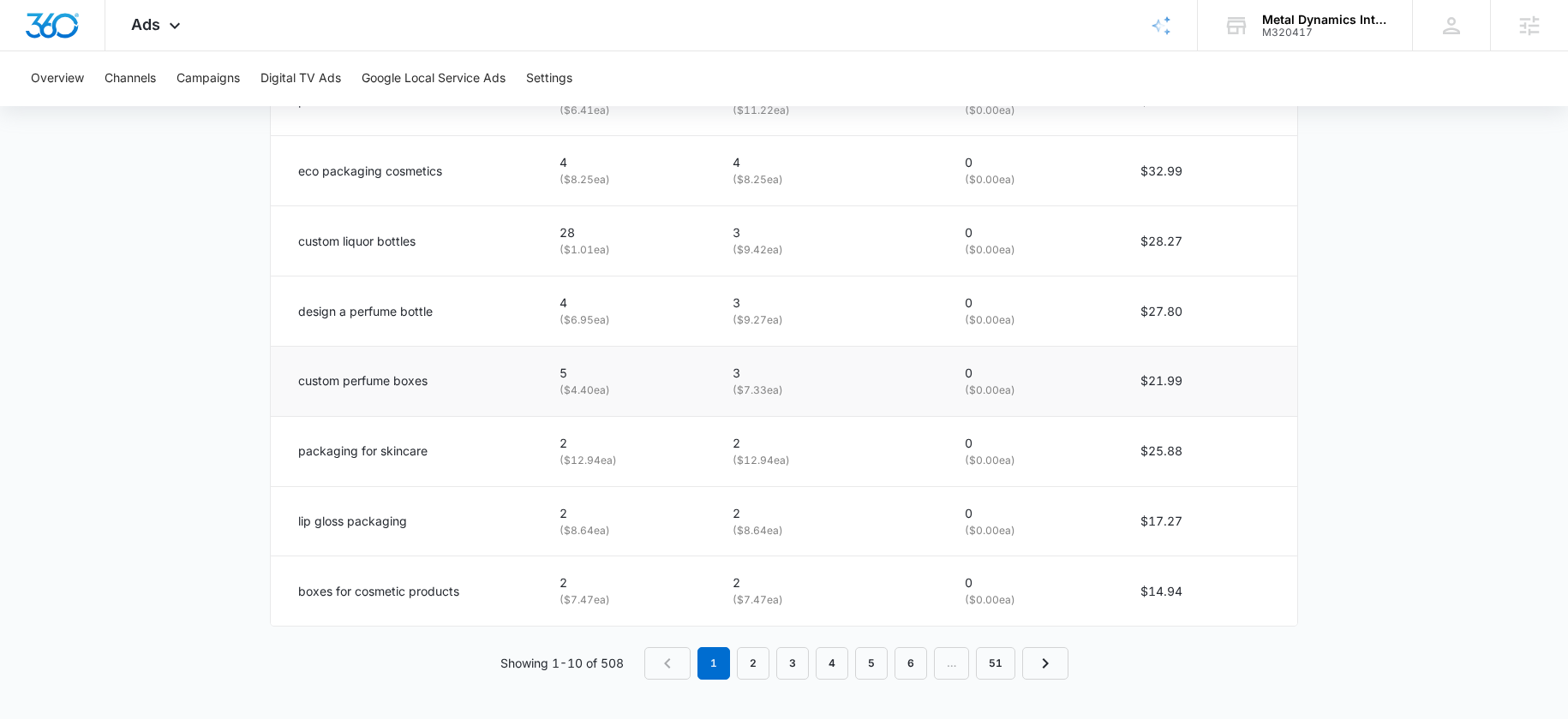
scroll to position [1114, 0]
click at [748, 662] on link "2" at bounding box center [752, 661] width 32 height 32
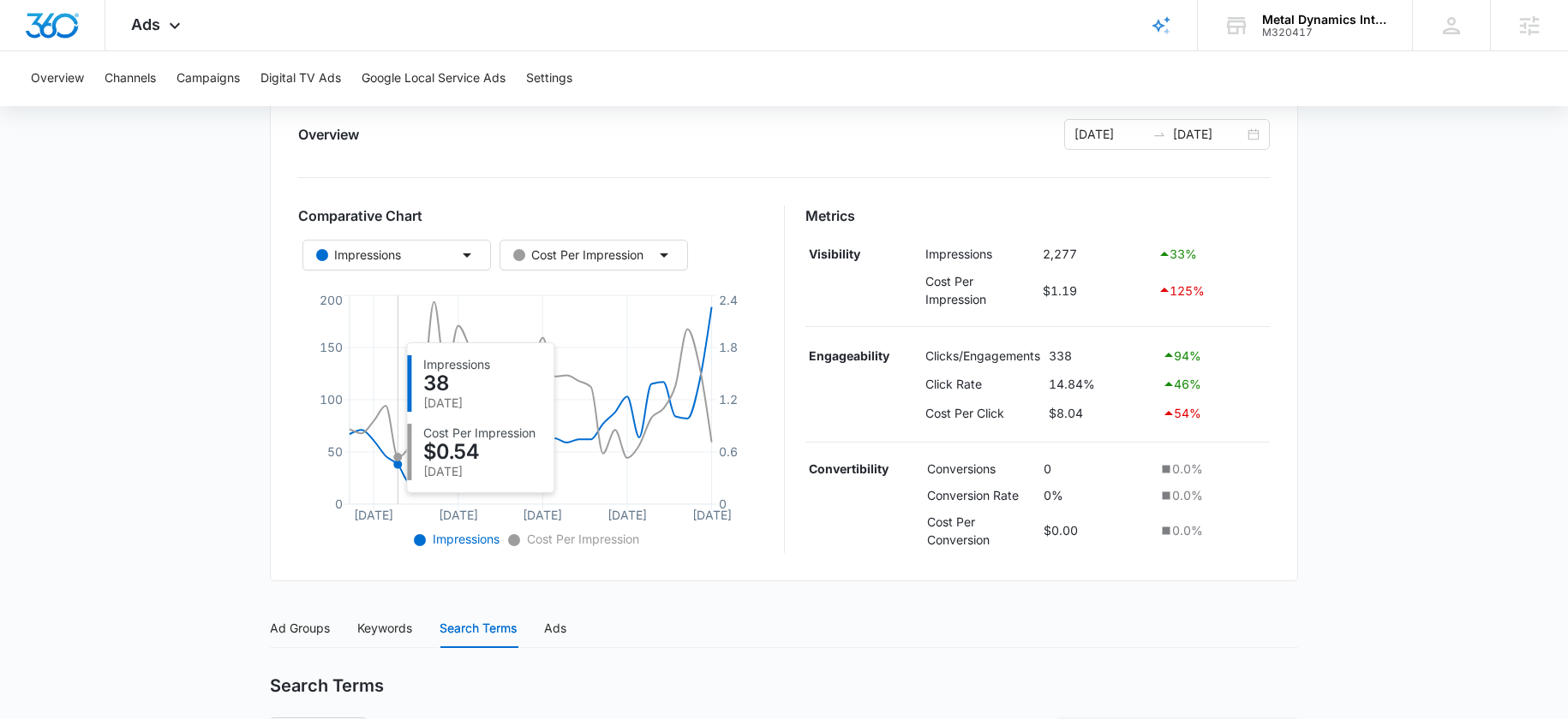
scroll to position [0, 0]
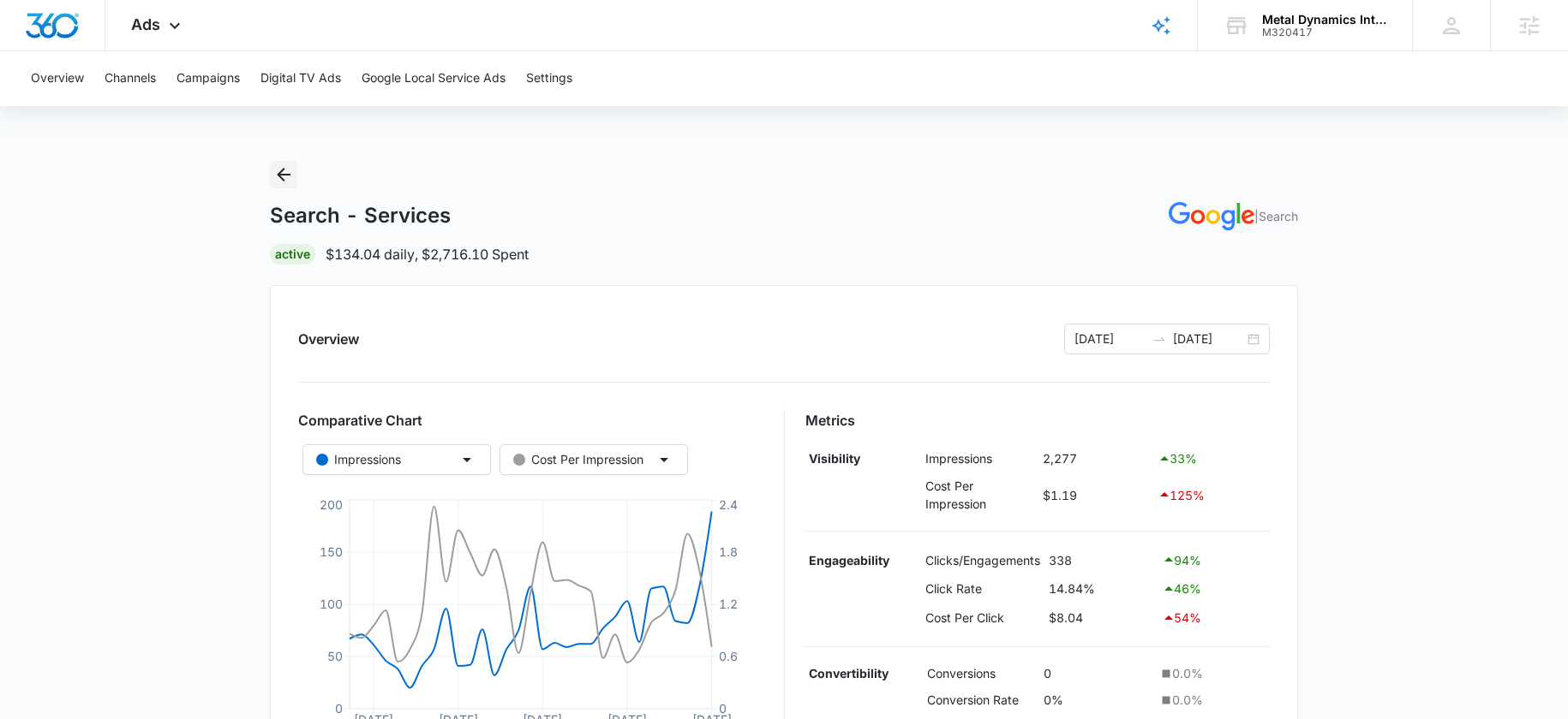
click at [277, 171] on icon "Back" at bounding box center [283, 175] width 21 height 21
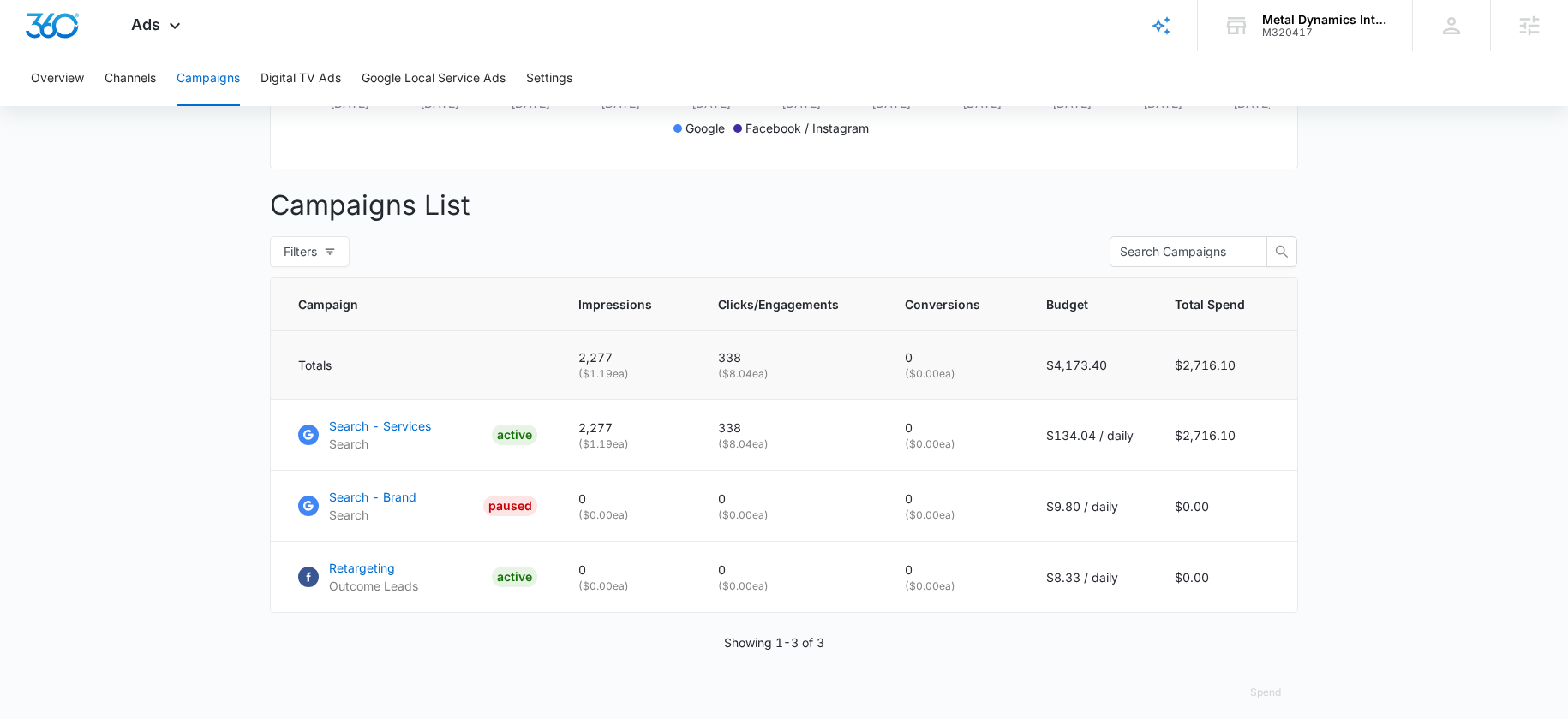
scroll to position [586, 0]
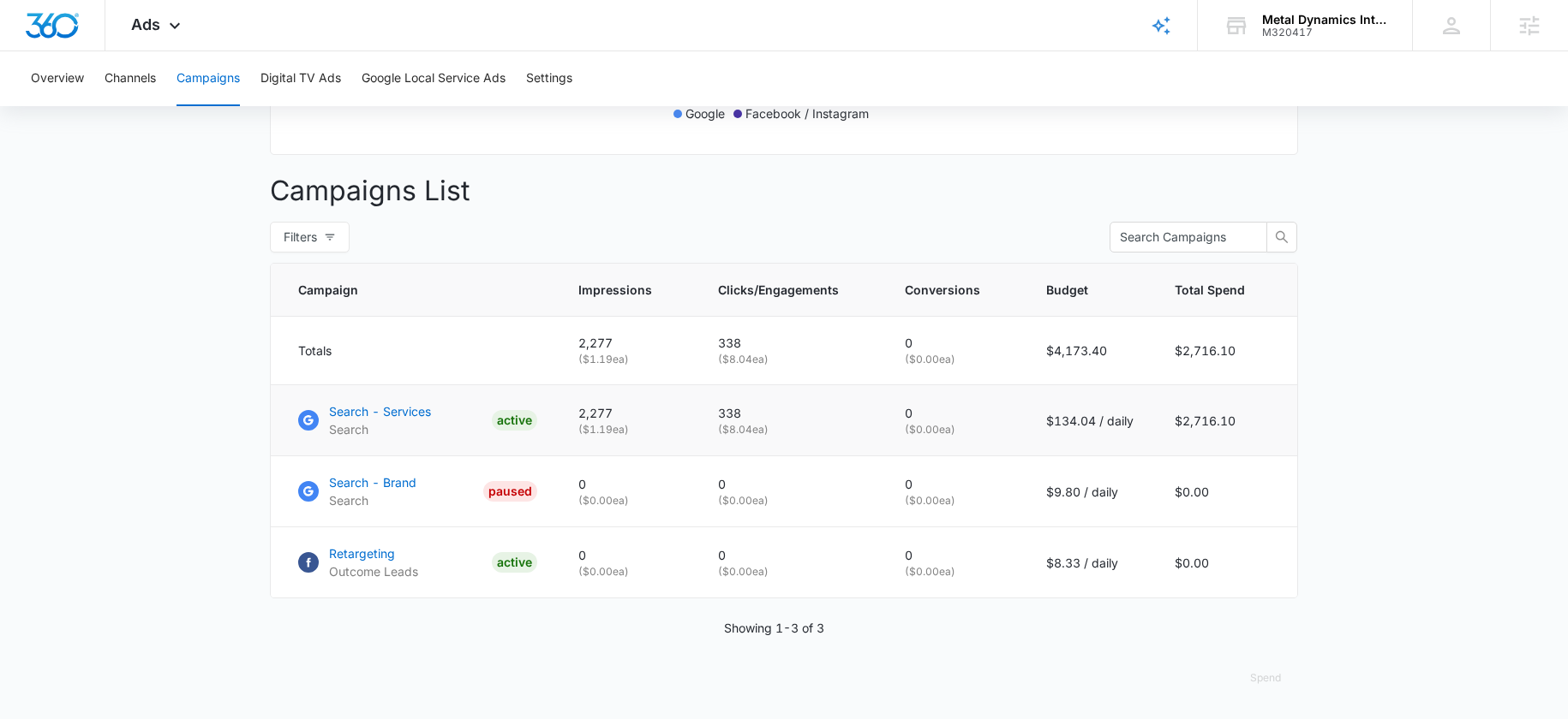
click at [396, 402] on td "Search - Services Search ACTIVE" at bounding box center [414, 420] width 287 height 71
click at [400, 410] on p "Search - Services" at bounding box center [379, 411] width 102 height 18
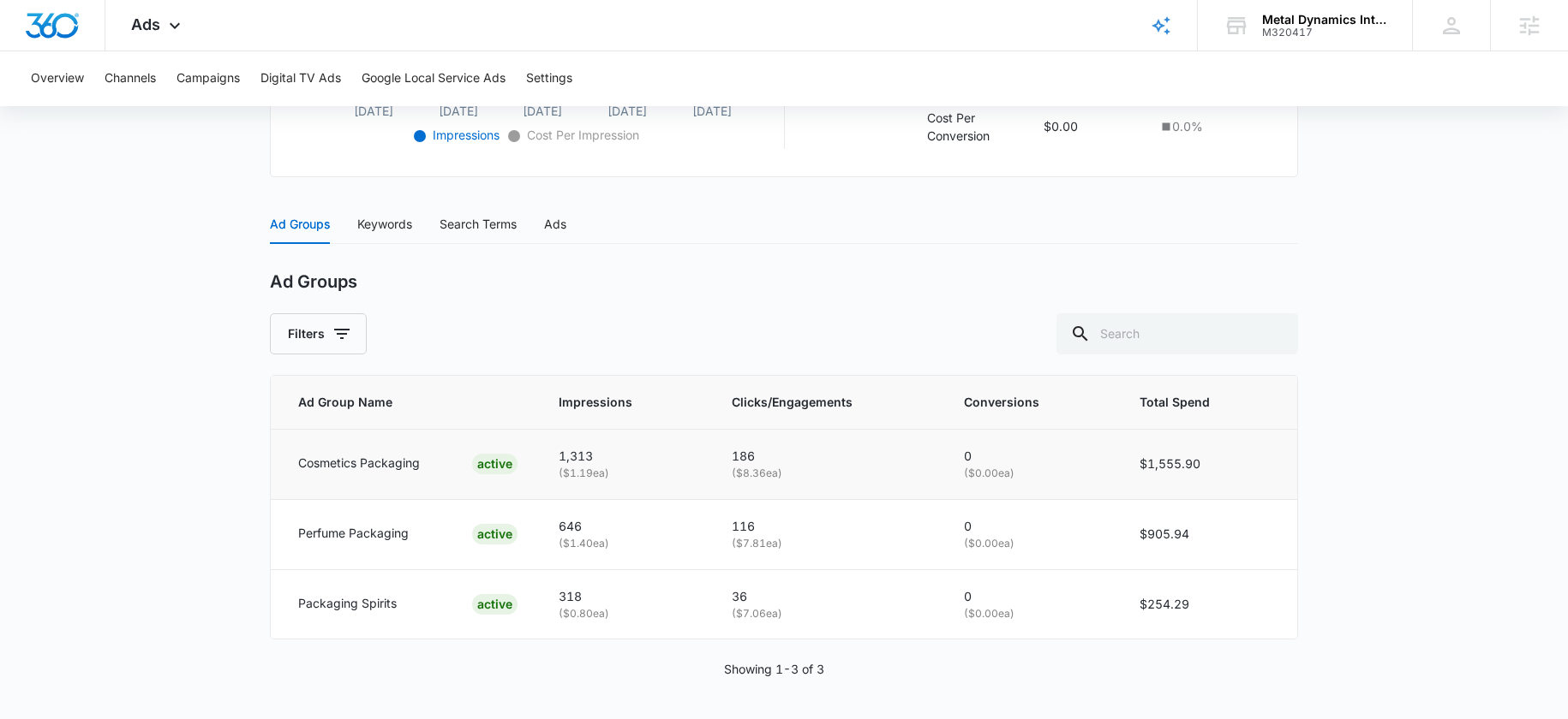
scroll to position [610, 0]
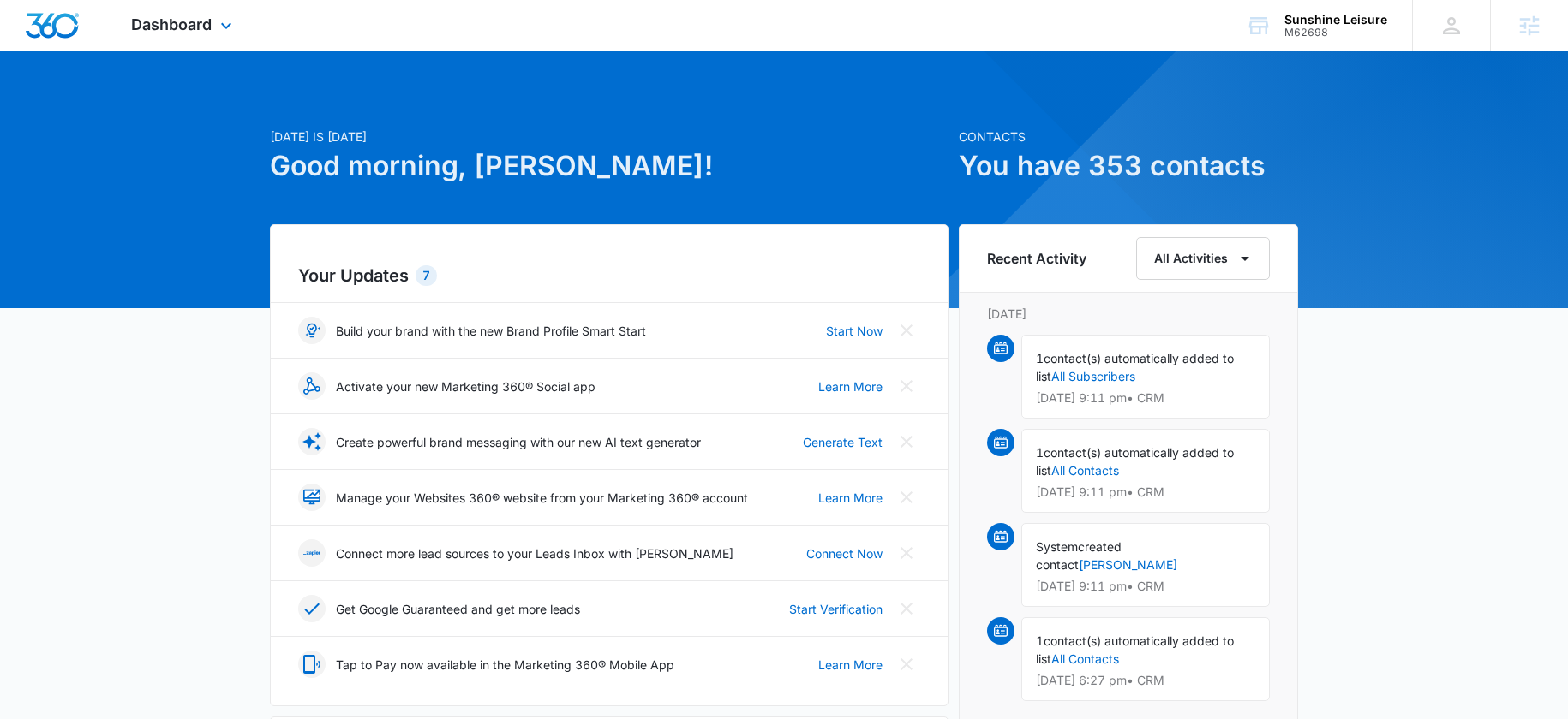
click at [191, 6] on div "Dashboard Apps Reputation Forms CRM Email Social Payments POS Content Ads Intel…" at bounding box center [184, 25] width 157 height 51
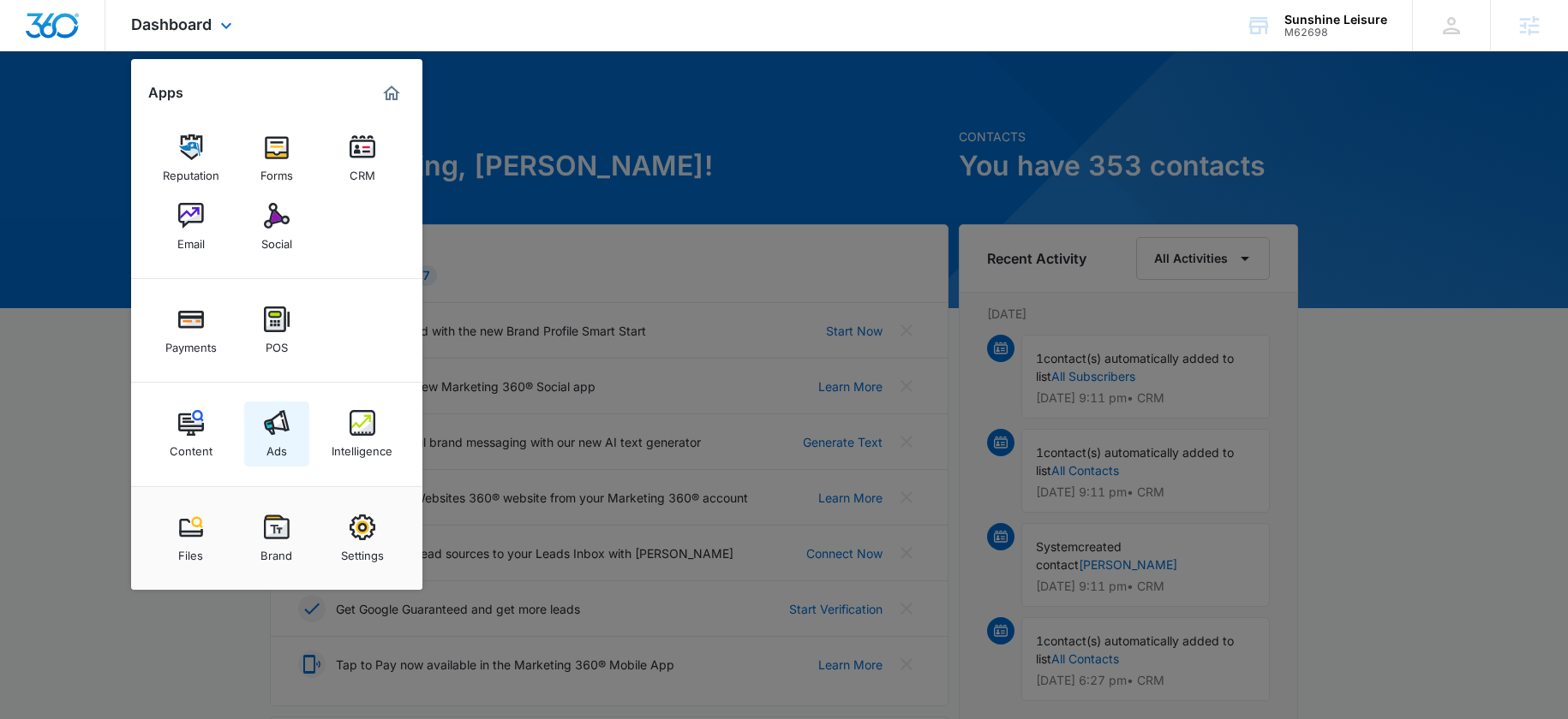
click at [275, 437] on div "Ads" at bounding box center [277, 447] width 21 height 23
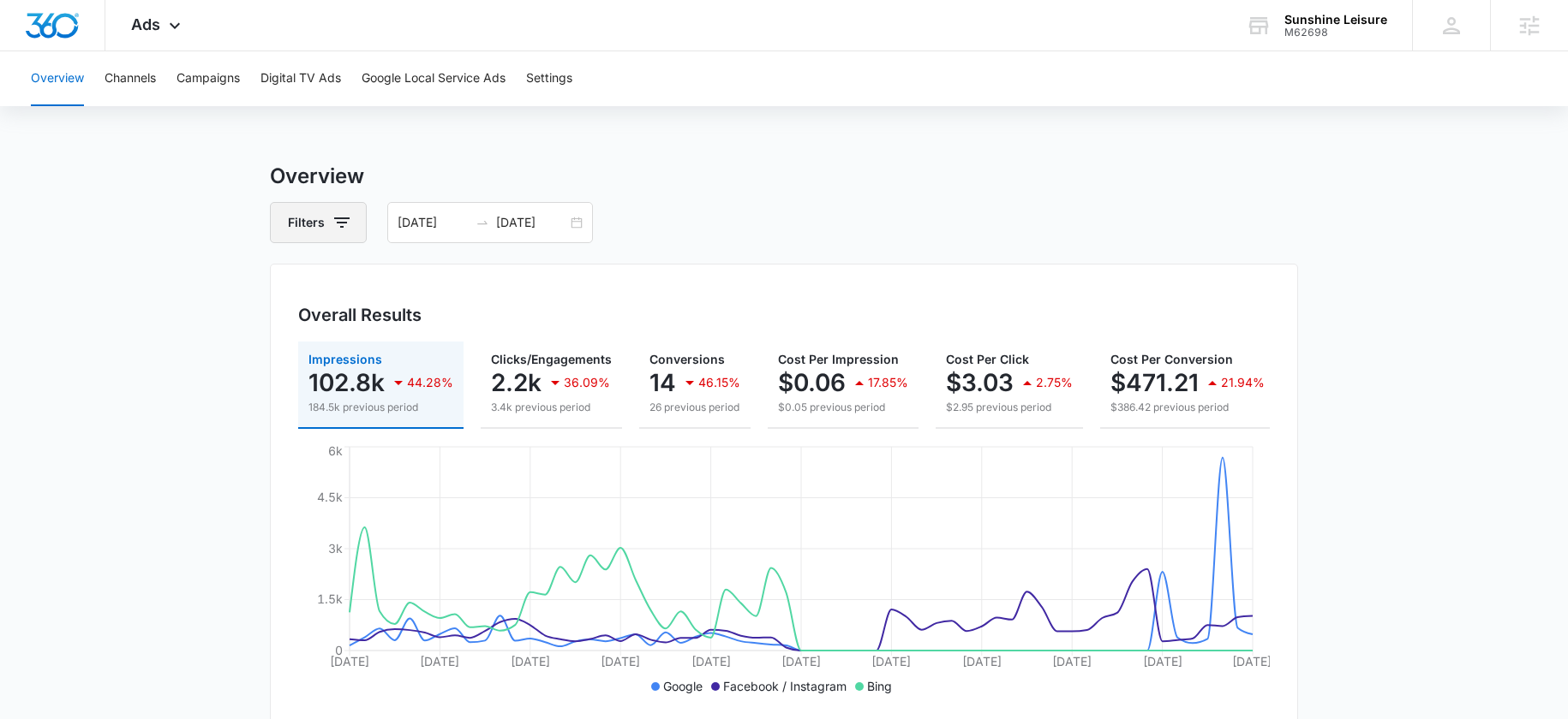
click at [306, 209] on button "Filters" at bounding box center [318, 223] width 97 height 42
click at [474, 276] on icon "Show Channel filters" at bounding box center [475, 285] width 21 height 21
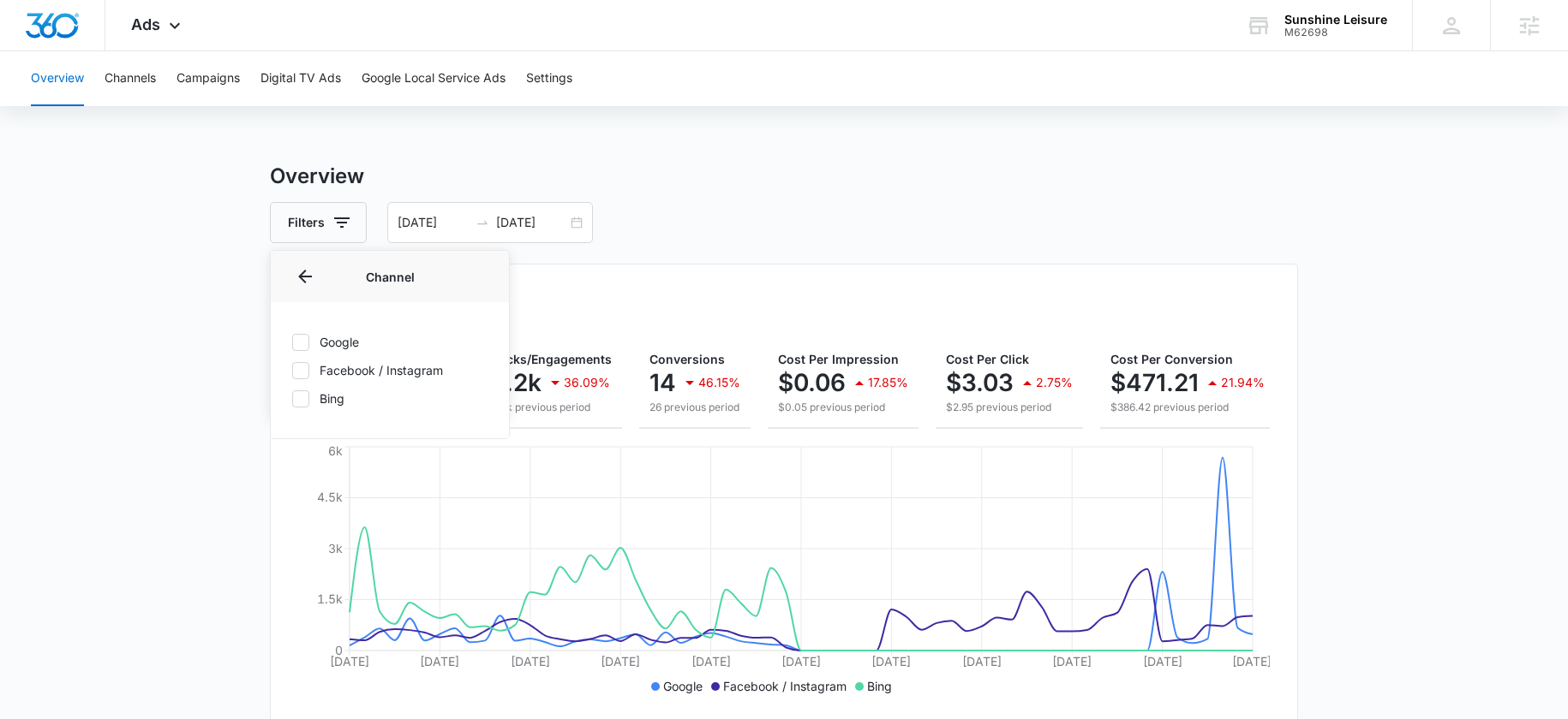
click at [310, 340] on label "Google" at bounding box center [390, 342] width 197 height 18
click at [292, 342] on input "Google" at bounding box center [292, 342] width 1 height 1
checkbox input "true"
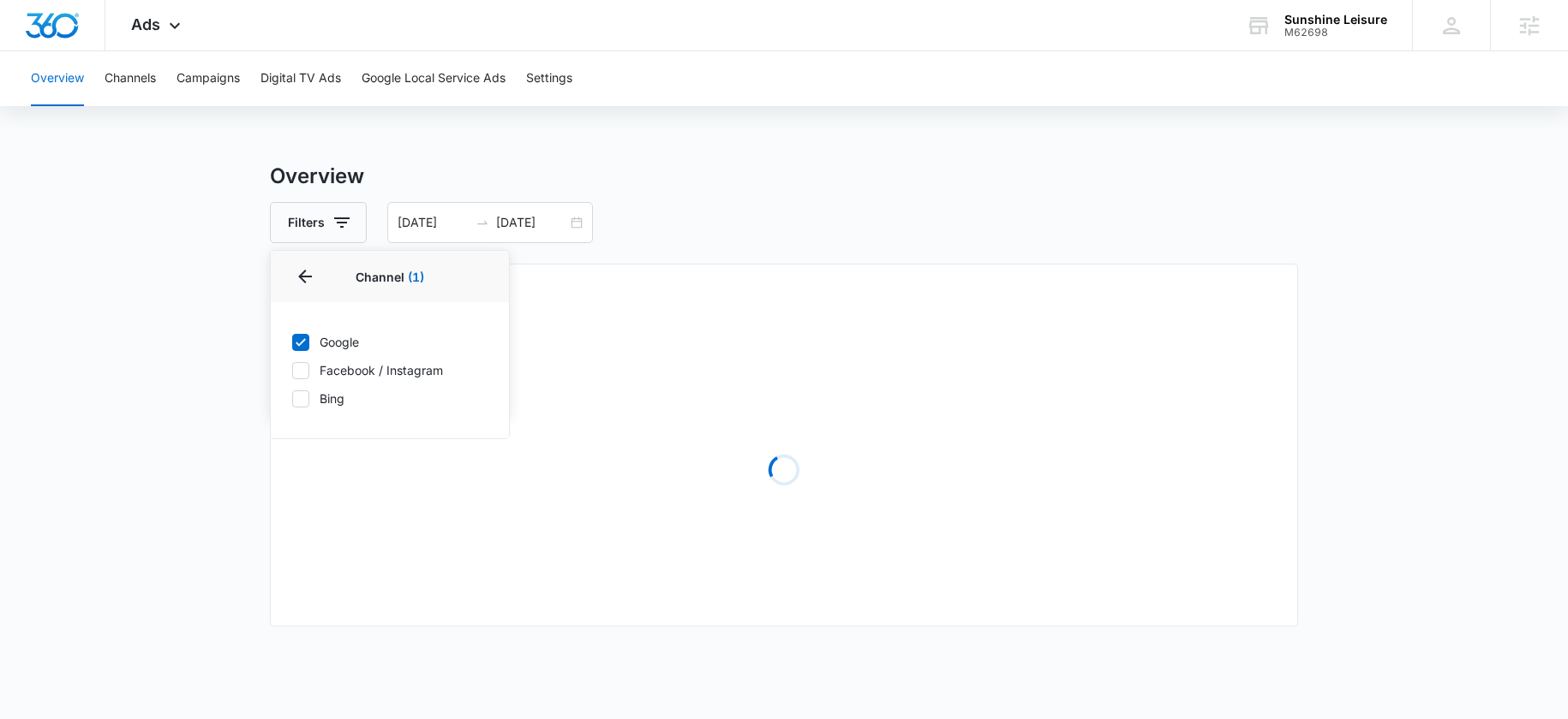
click at [307, 366] on icon at bounding box center [300, 371] width 15 height 15
click at [292, 370] on input "Facebook / Instagram" at bounding box center [292, 370] width 1 height 1
checkbox input "true"
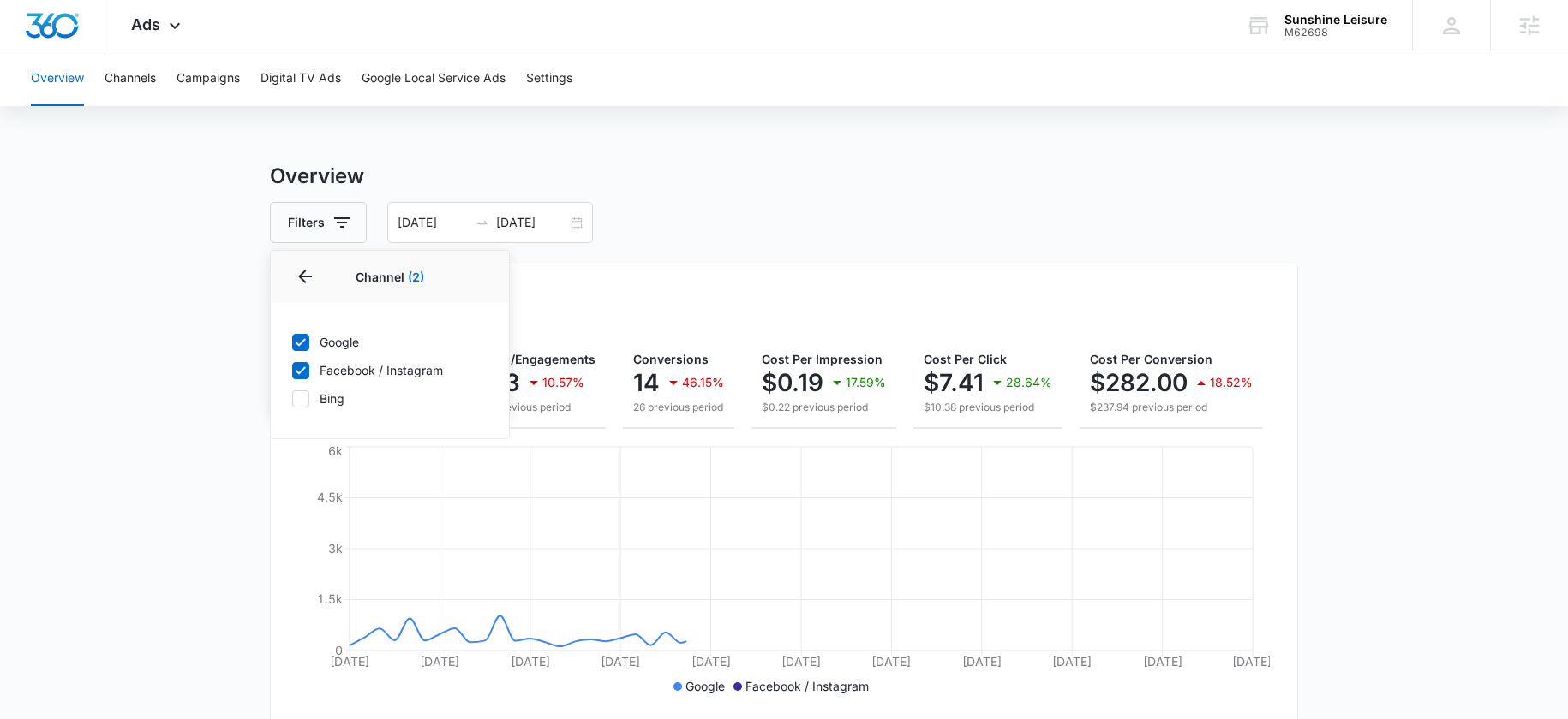
click at [738, 175] on h3 "Overview" at bounding box center [784, 176] width 1028 height 31
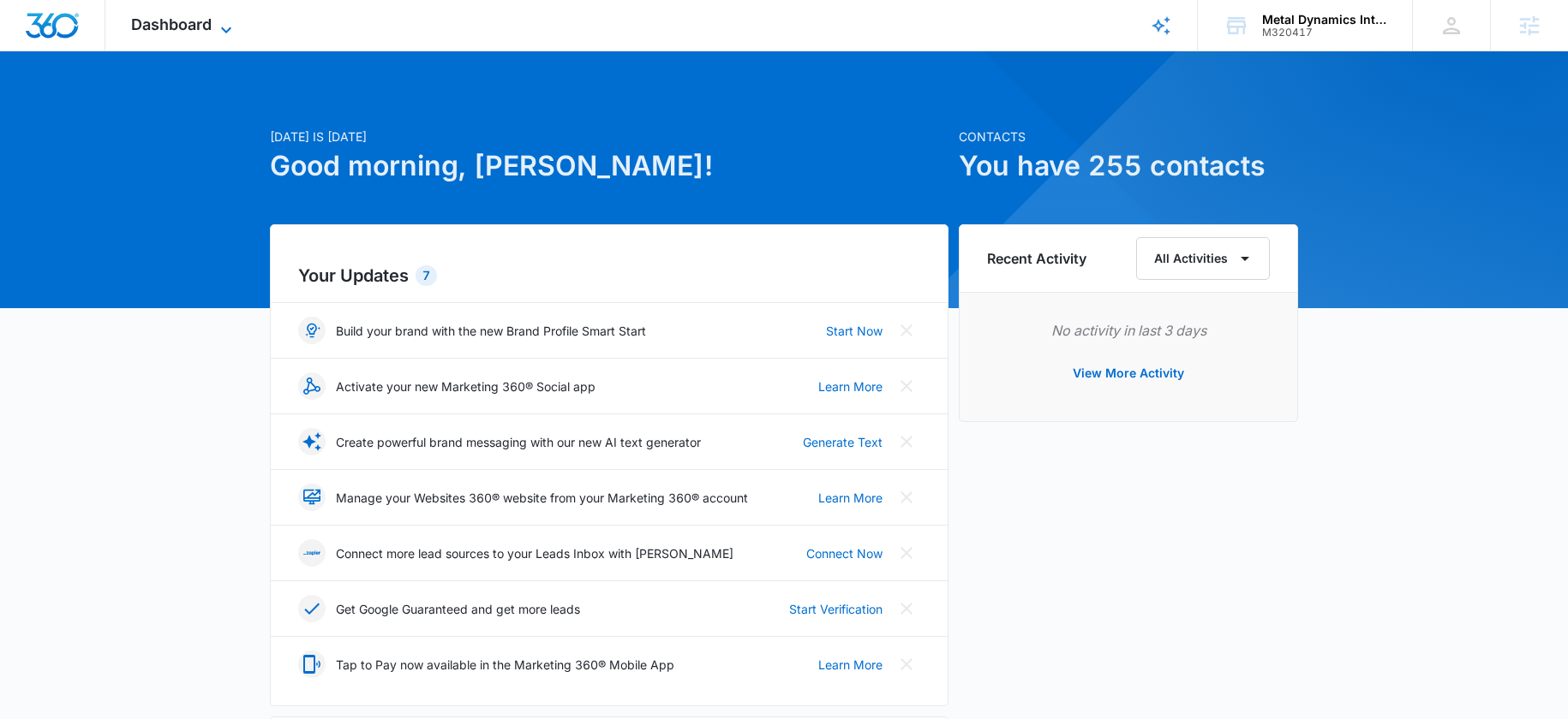
click at [171, 28] on span "Dashboard" at bounding box center [171, 24] width 80 height 18
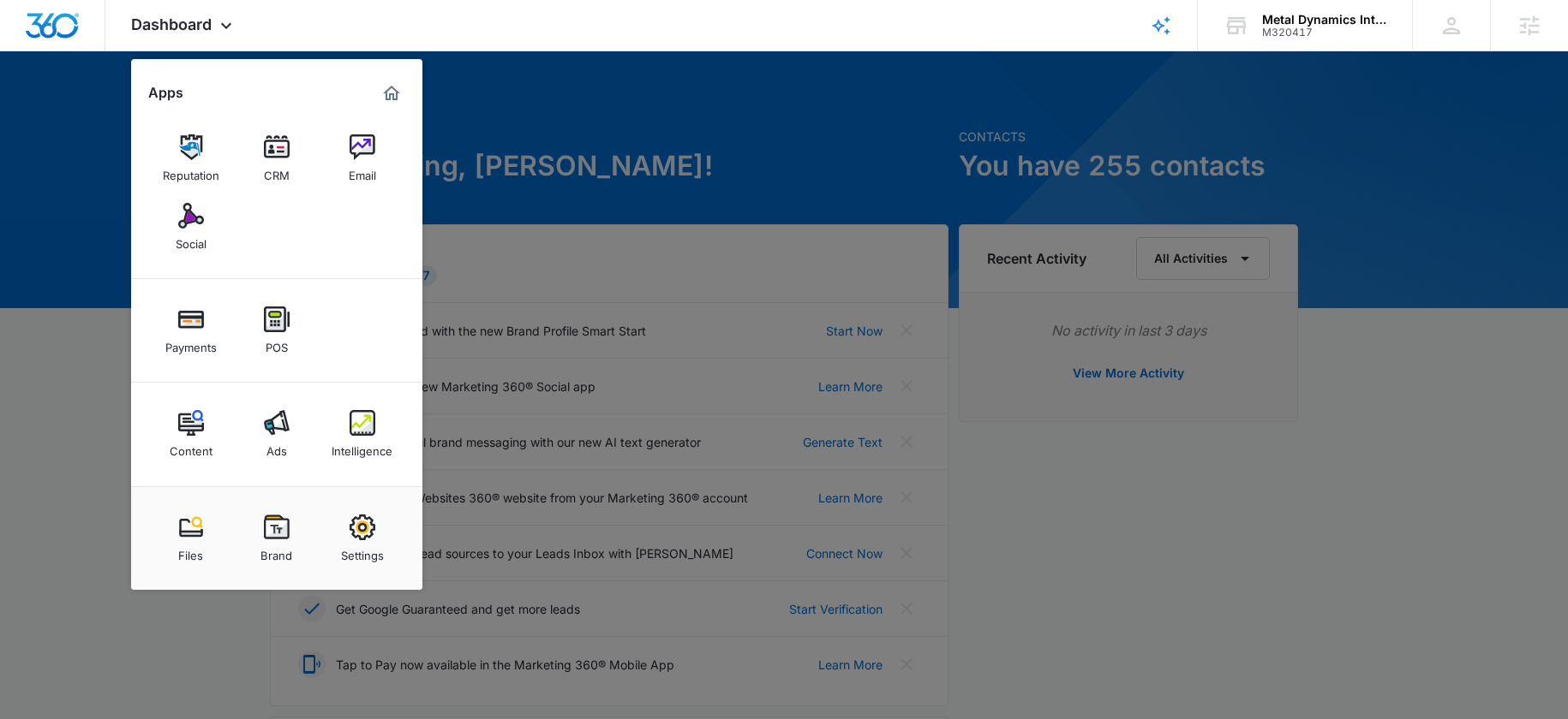
click at [255, 412] on link "Ads" at bounding box center [277, 434] width 65 height 65
